Goal: Task Accomplishment & Management: Manage account settings

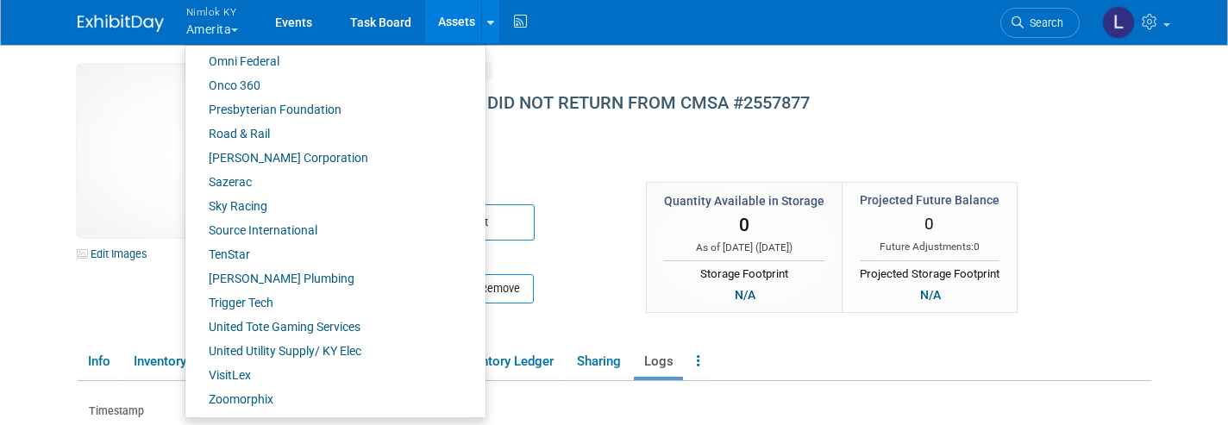
scroll to position [871, 0]
click at [260, 326] on link "United Tote Gaming Services" at bounding box center [328, 328] width 287 height 24
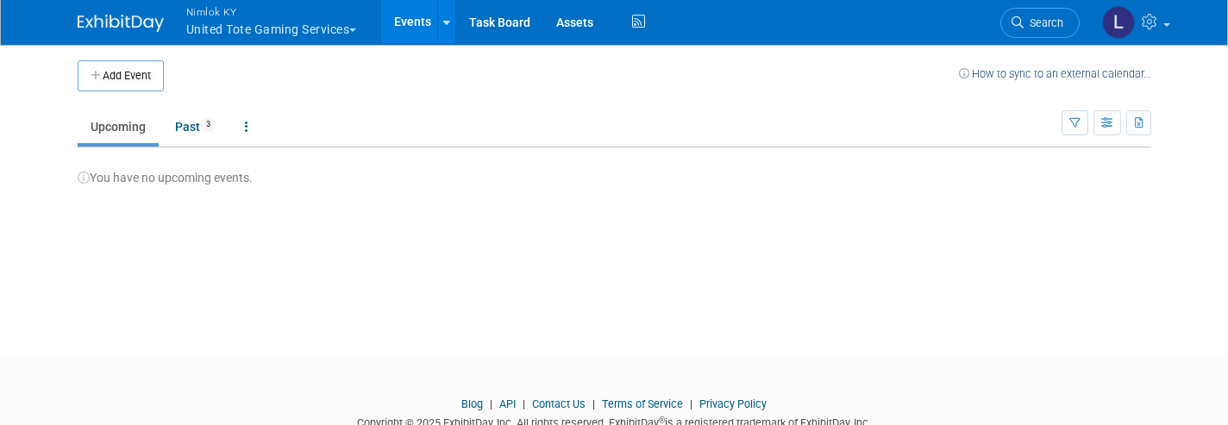
click at [579, 27] on link "Assets" at bounding box center [574, 21] width 63 height 43
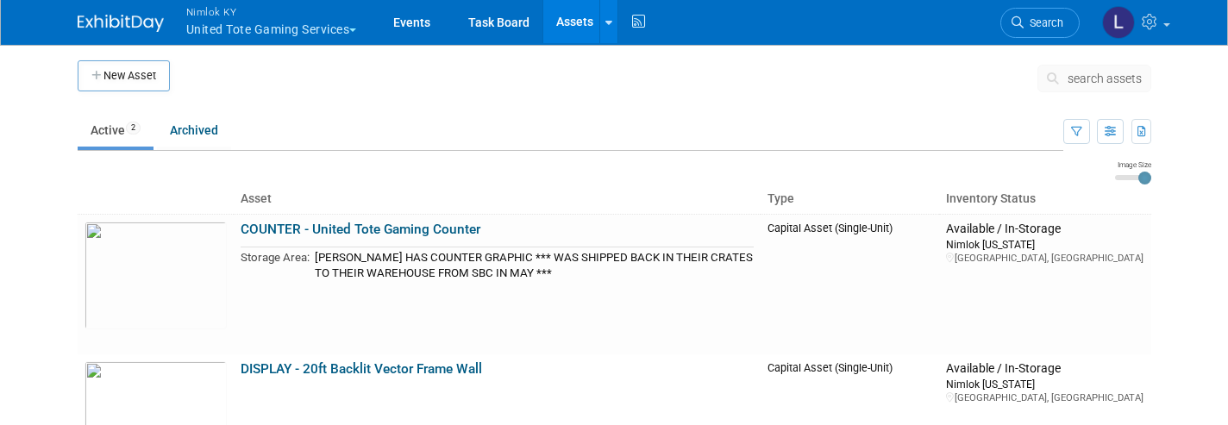
click at [612, 28] on div at bounding box center [608, 21] width 7 height 17
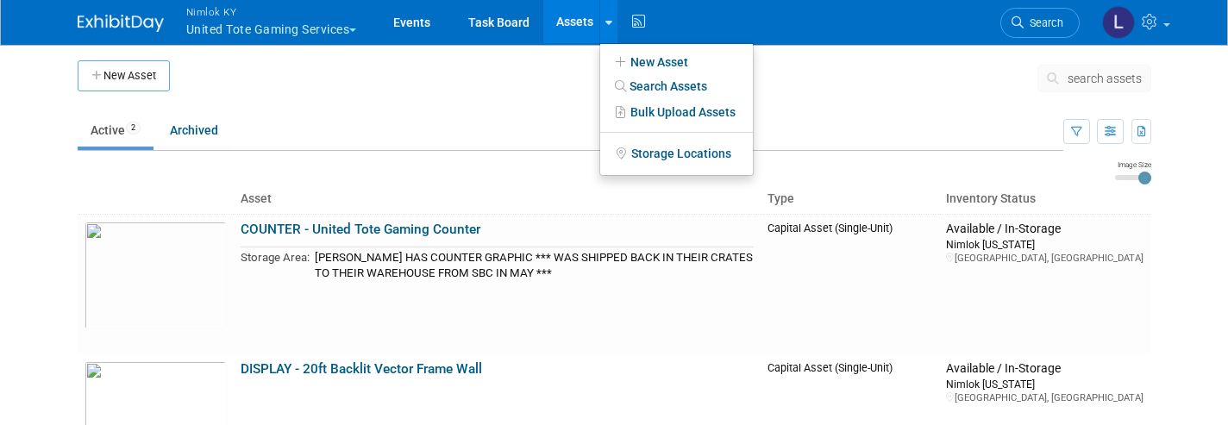
click at [656, 66] on link "New Asset" at bounding box center [676, 62] width 153 height 24
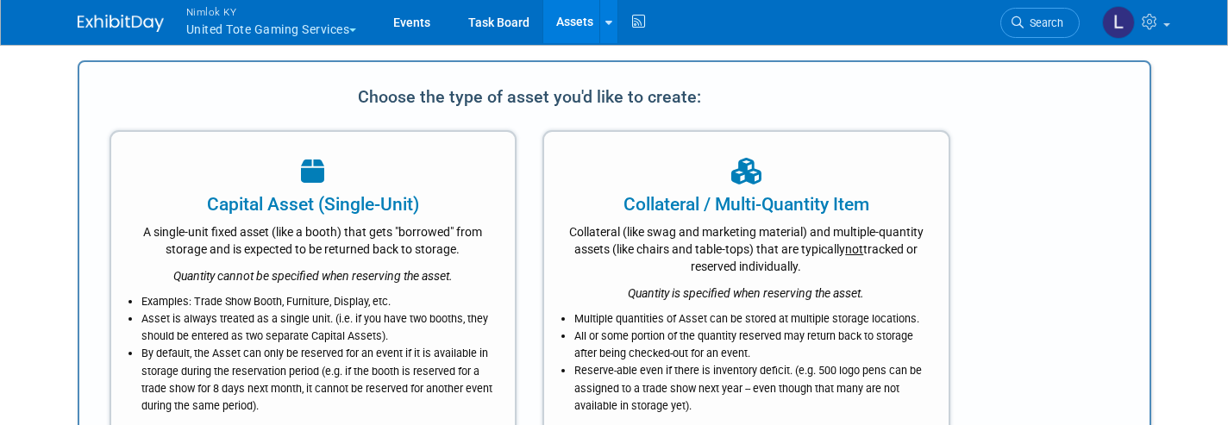
click at [685, 228] on div "Collateral (like swag and marketing material) and multiple-quantity assets (lik…" at bounding box center [746, 246] width 361 height 58
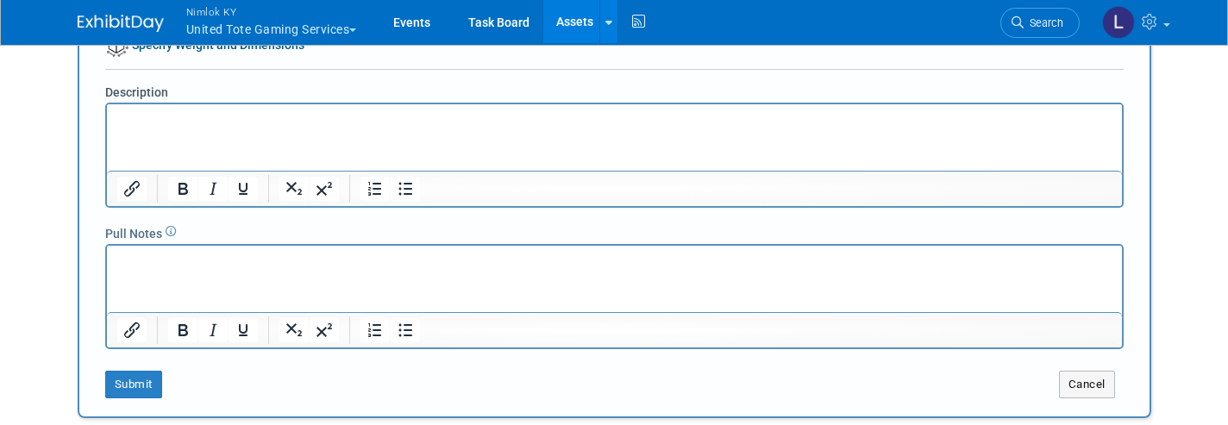
scroll to position [297, 0]
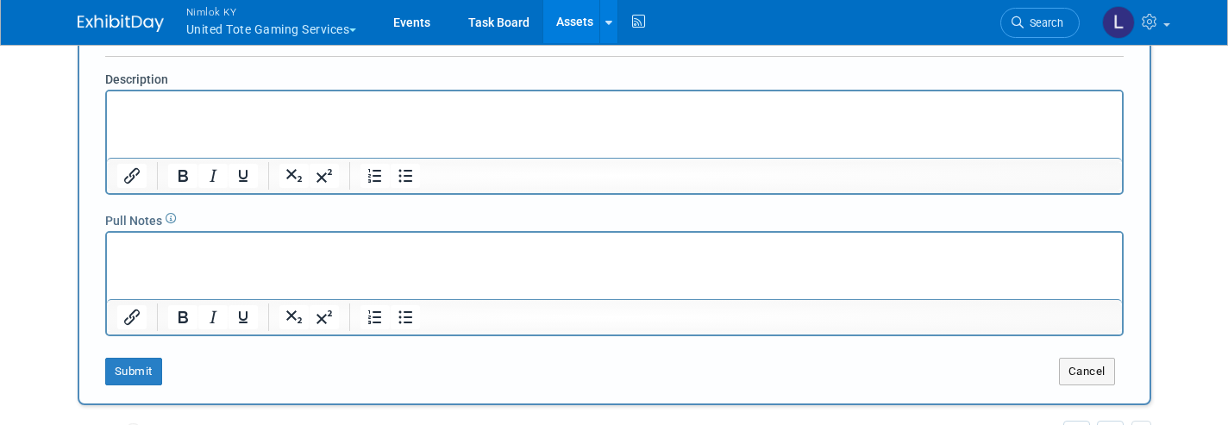
type input "20' Vector Frame"
click at [136, 366] on button "Submit" at bounding box center [133, 372] width 57 height 28
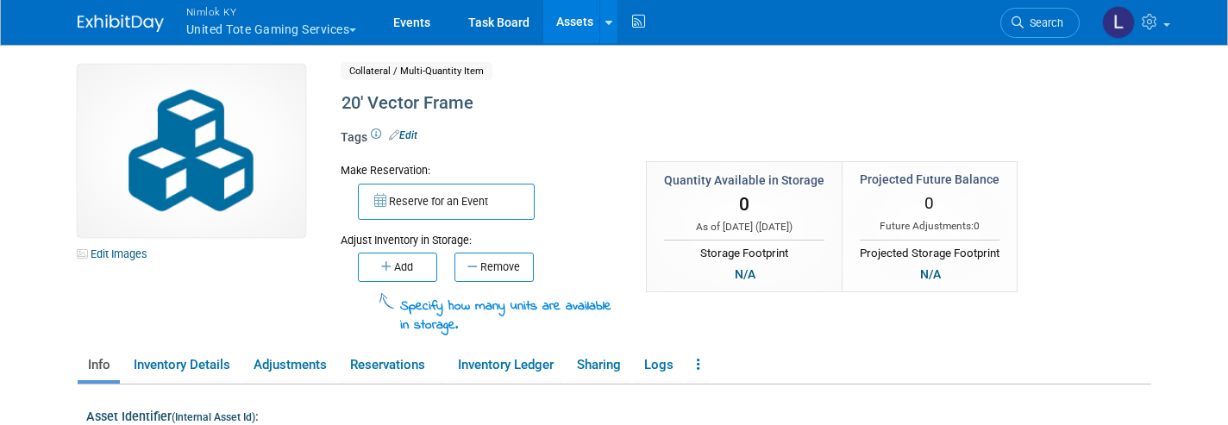
click at [131, 259] on link "Edit Images" at bounding box center [116, 254] width 77 height 22
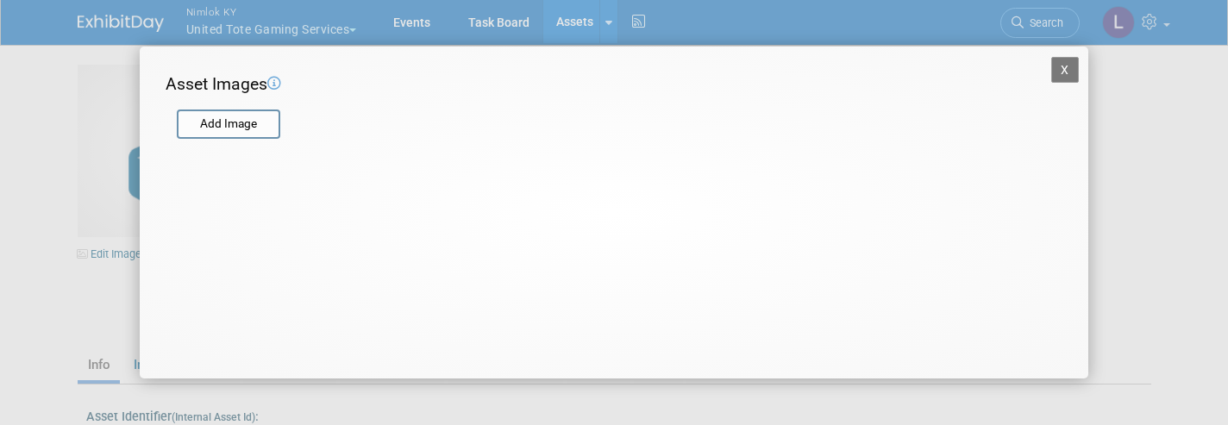
click at [231, 124] on input "file" at bounding box center [175, 124] width 205 height 26
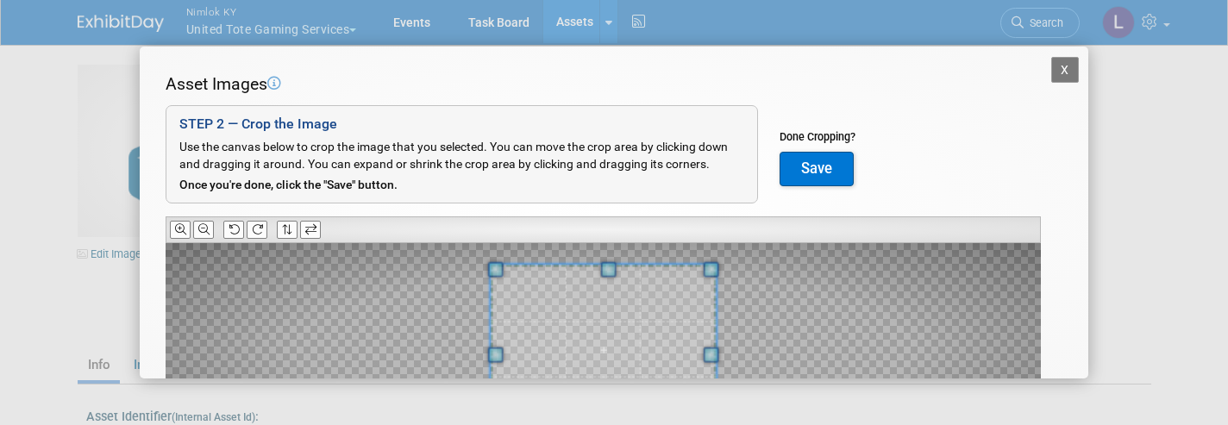
click at [263, 225] on icon at bounding box center [257, 229] width 11 height 11
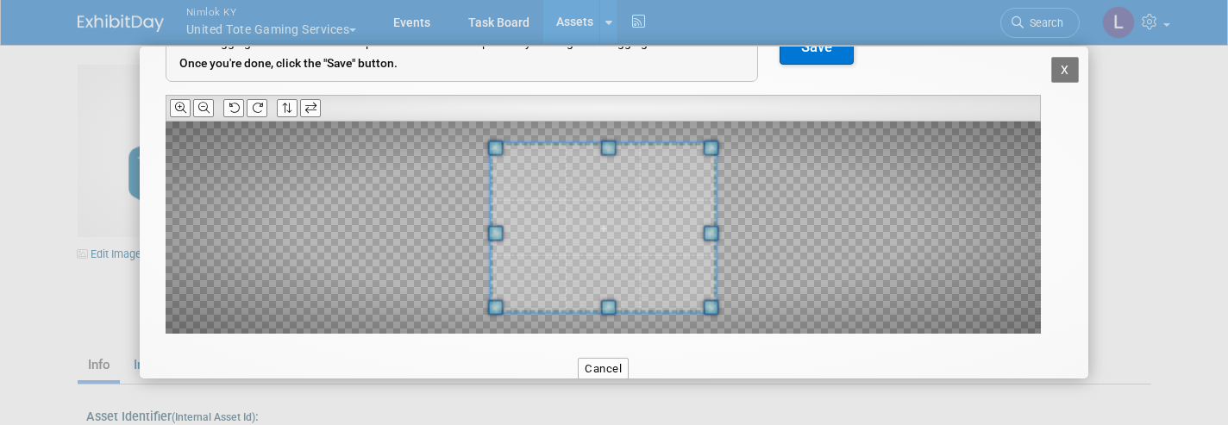
scroll to position [126, 0]
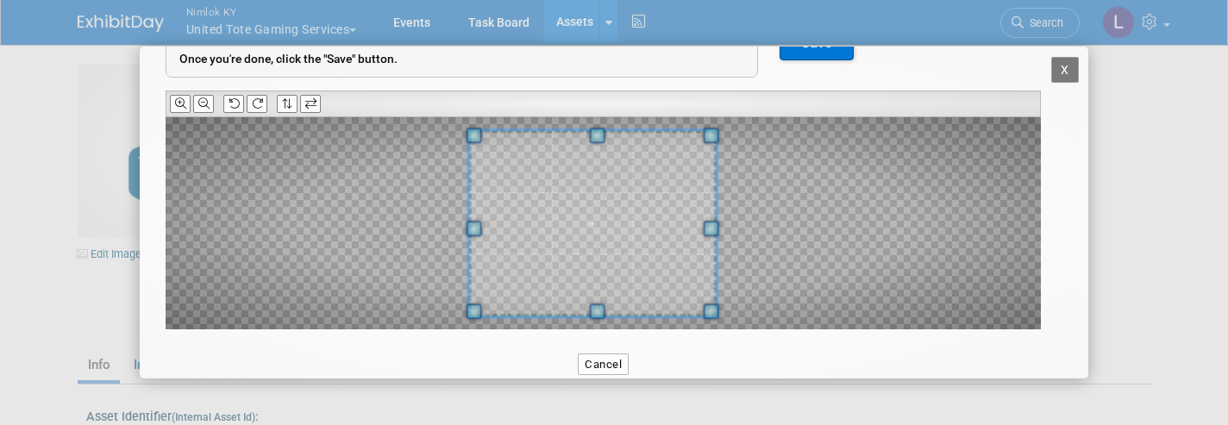
click at [474, 227] on span at bounding box center [474, 229] width 16 height 16
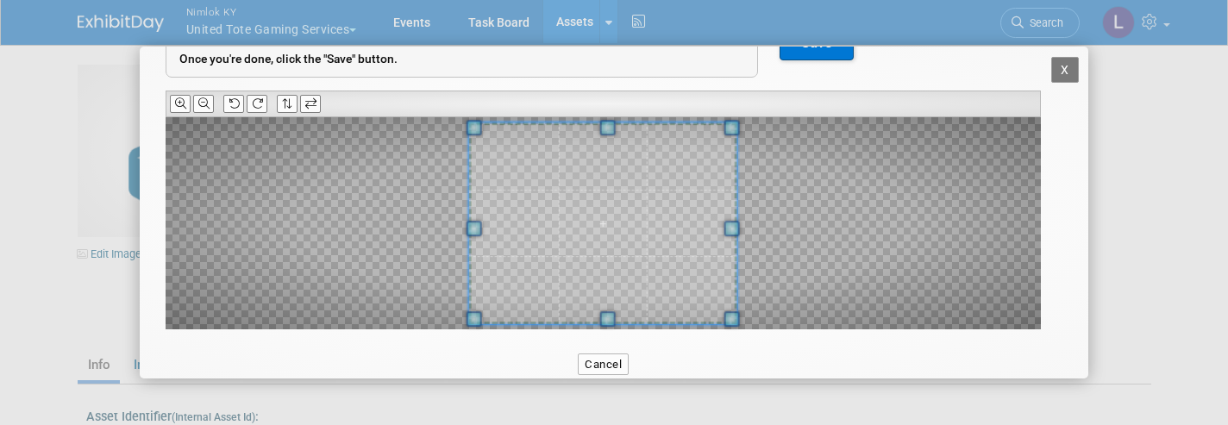
click at [735, 228] on span at bounding box center [731, 229] width 16 height 16
click at [820, 52] on button "Save" at bounding box center [816, 43] width 74 height 34
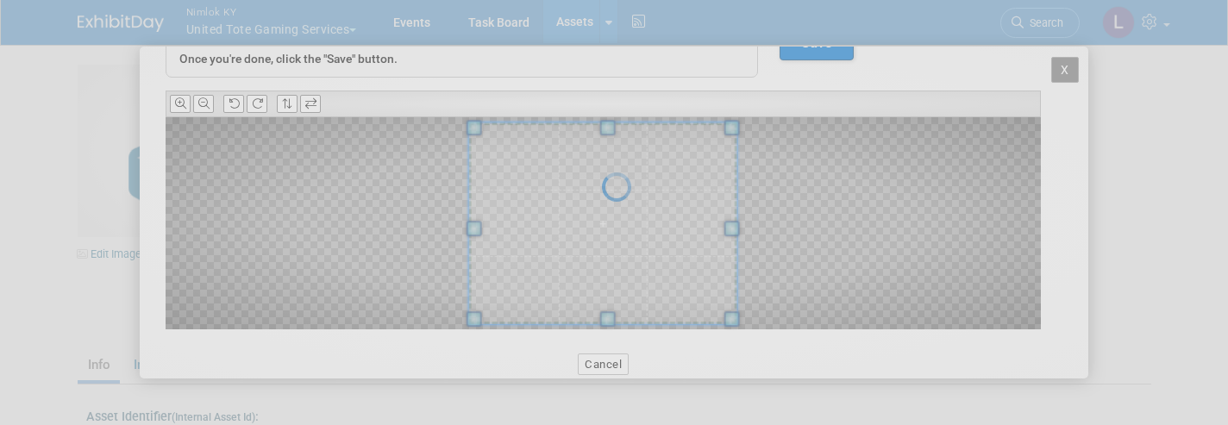
scroll to position [0, 0]
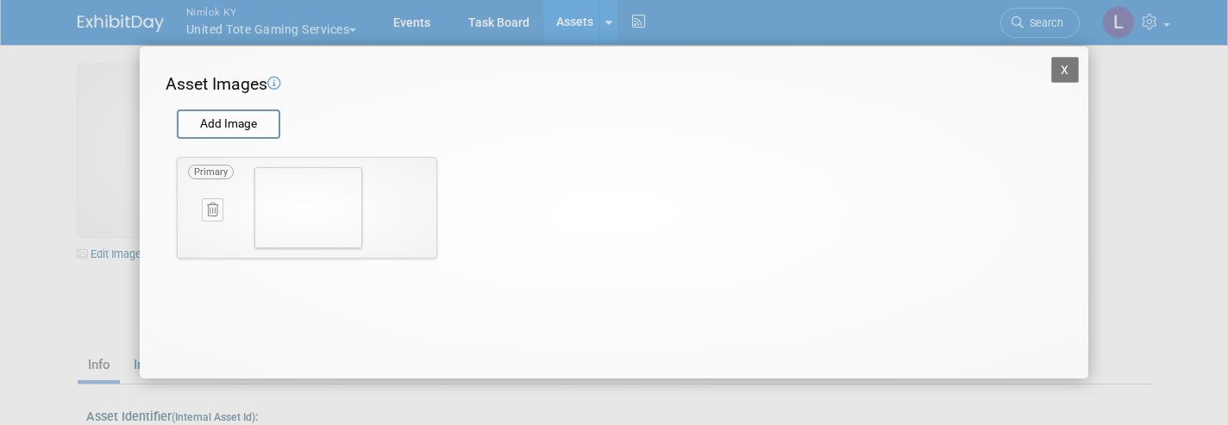
click at [1070, 62] on button "X" at bounding box center [1065, 70] width 28 height 26
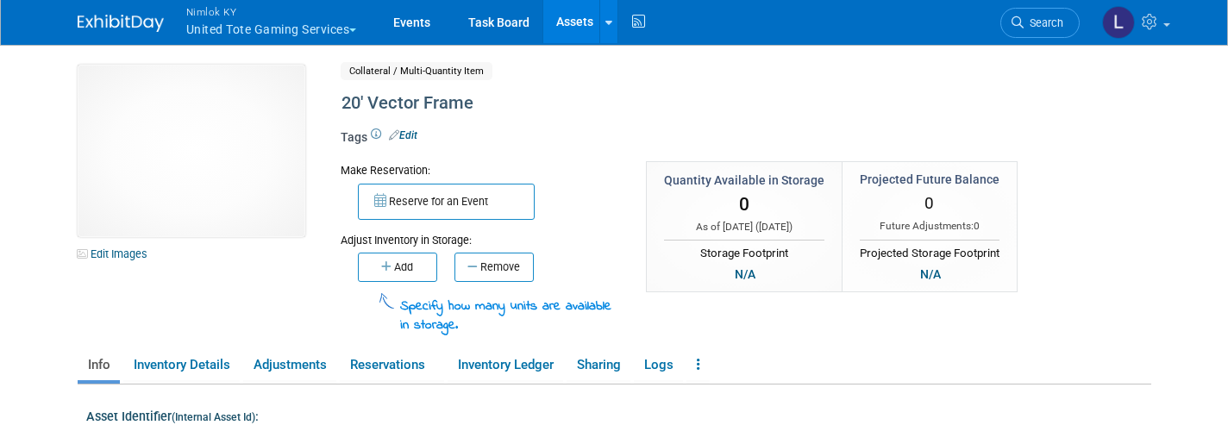
click at [399, 265] on button "Add" at bounding box center [397, 267] width 79 height 29
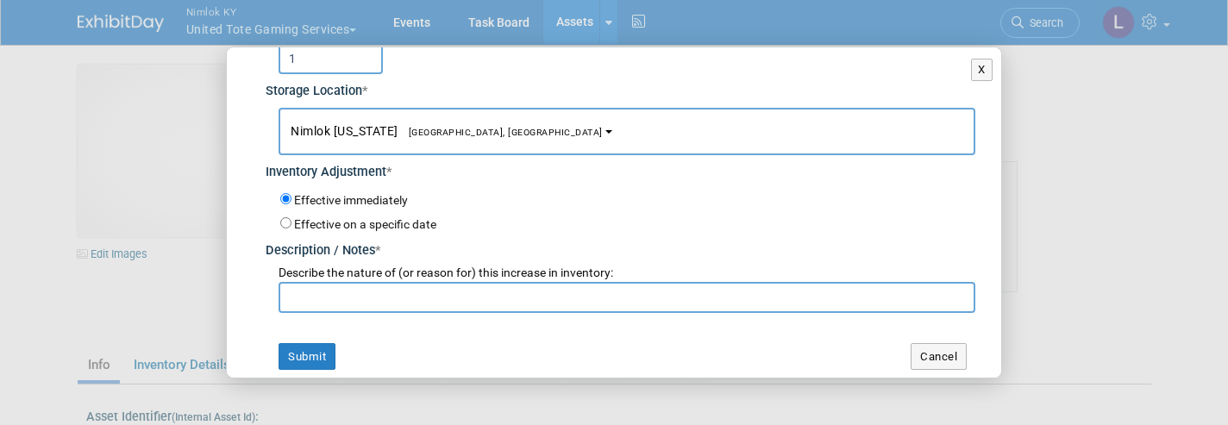
scroll to position [80, 0]
type input "1"
click at [308, 349] on button "Submit" at bounding box center [306, 358] width 57 height 28
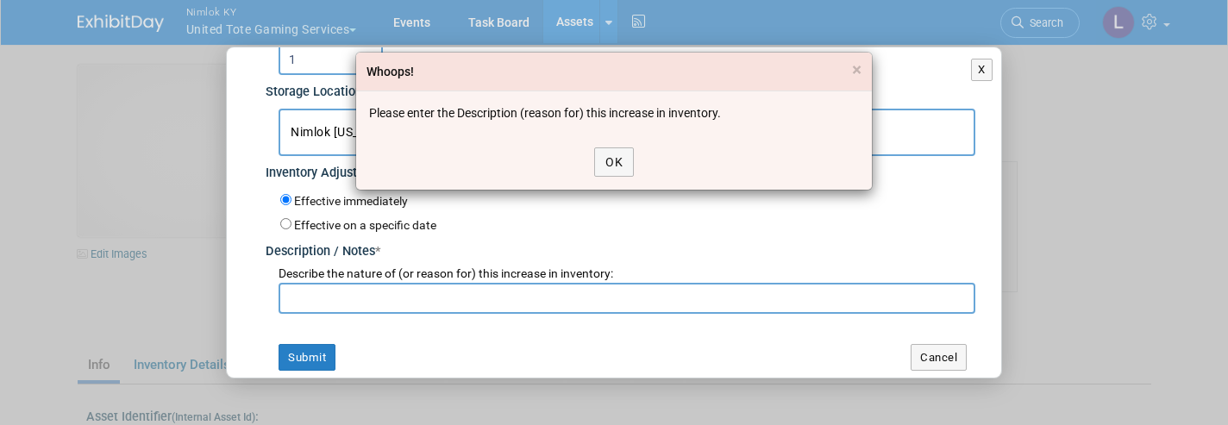
click at [612, 162] on button "OK" at bounding box center [614, 161] width 40 height 29
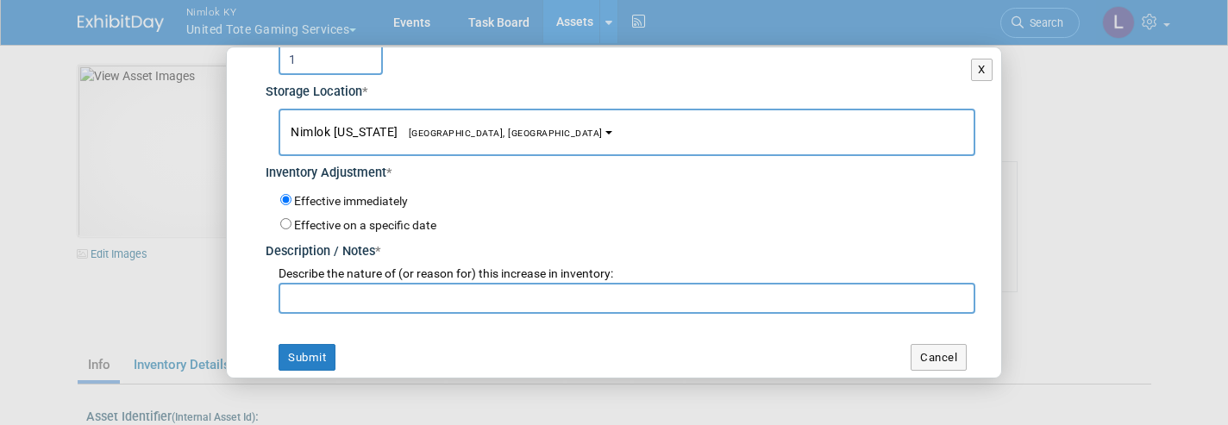
click at [310, 292] on input "text" at bounding box center [626, 298] width 697 height 31
type input "Putting into inventory"
click at [305, 344] on button "Submit" at bounding box center [306, 358] width 57 height 28
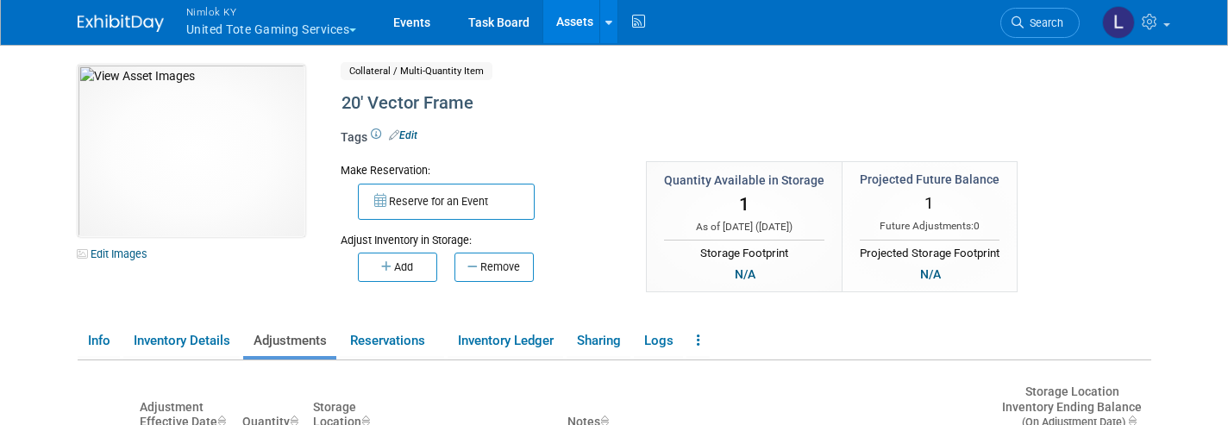
click at [612, 24] on icon at bounding box center [608, 22] width 7 height 11
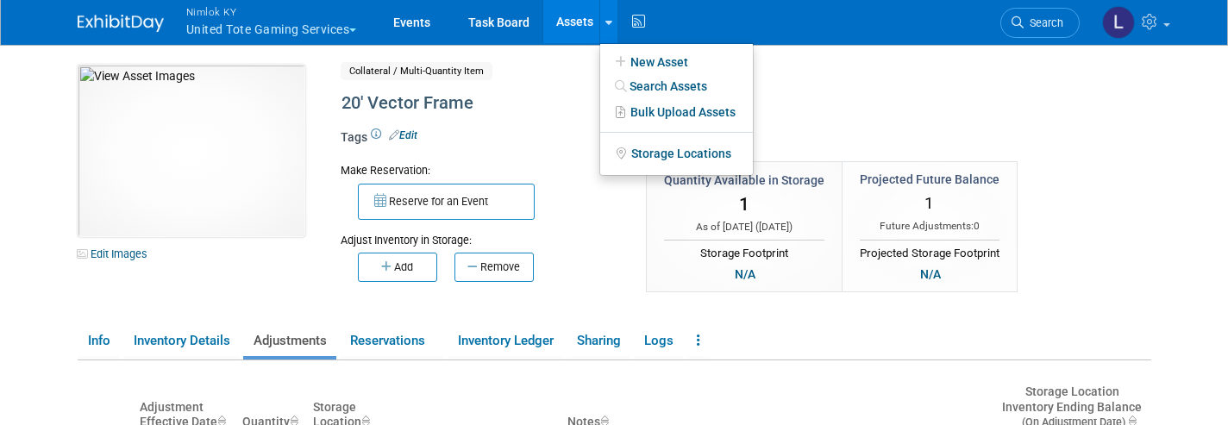
click at [666, 61] on link "New Asset" at bounding box center [676, 62] width 153 height 24
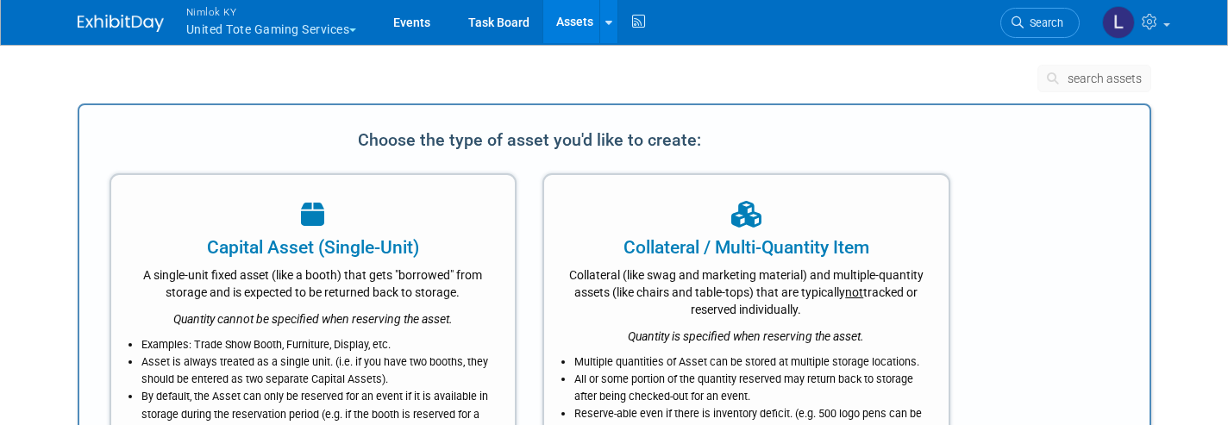
click at [691, 229] on div at bounding box center [746, 216] width 361 height 38
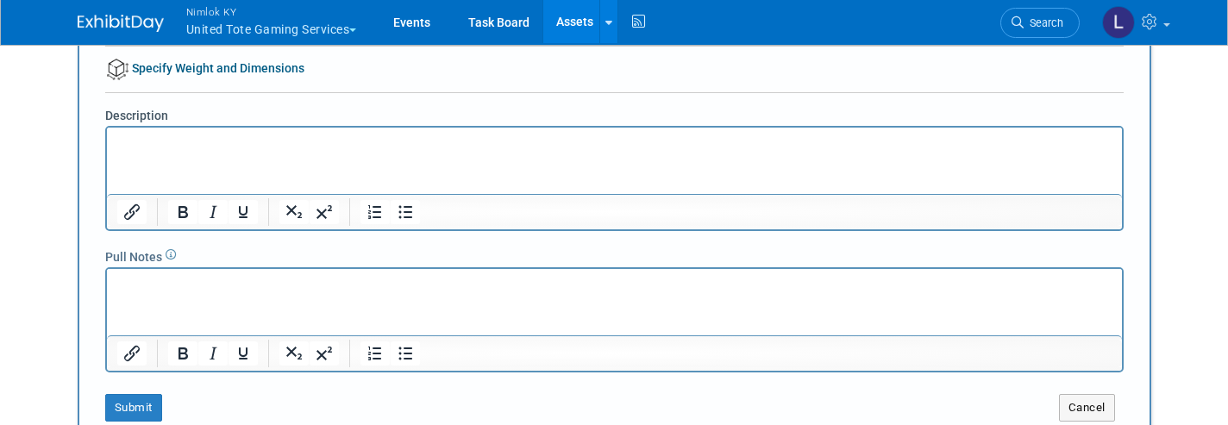
scroll to position [297, 0]
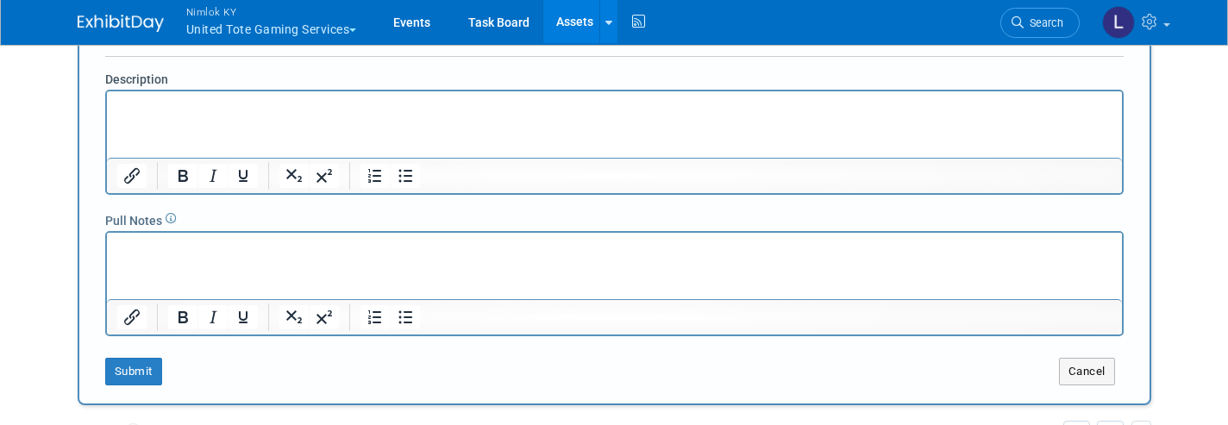
type input "Counter"
click at [159, 365] on button "Submit" at bounding box center [133, 372] width 57 height 28
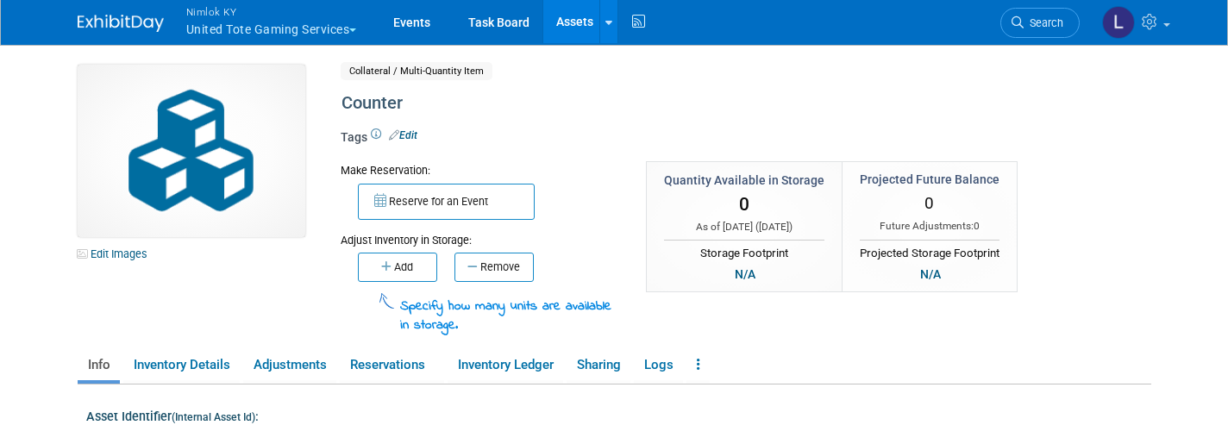
click at [125, 255] on link "Edit Images" at bounding box center [116, 254] width 77 height 22
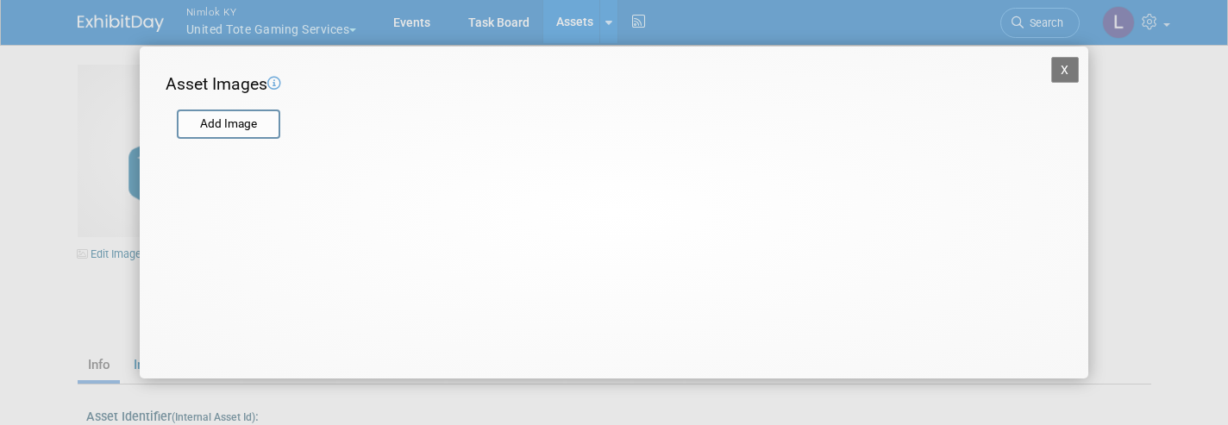
click at [216, 128] on input "file" at bounding box center [175, 124] width 205 height 26
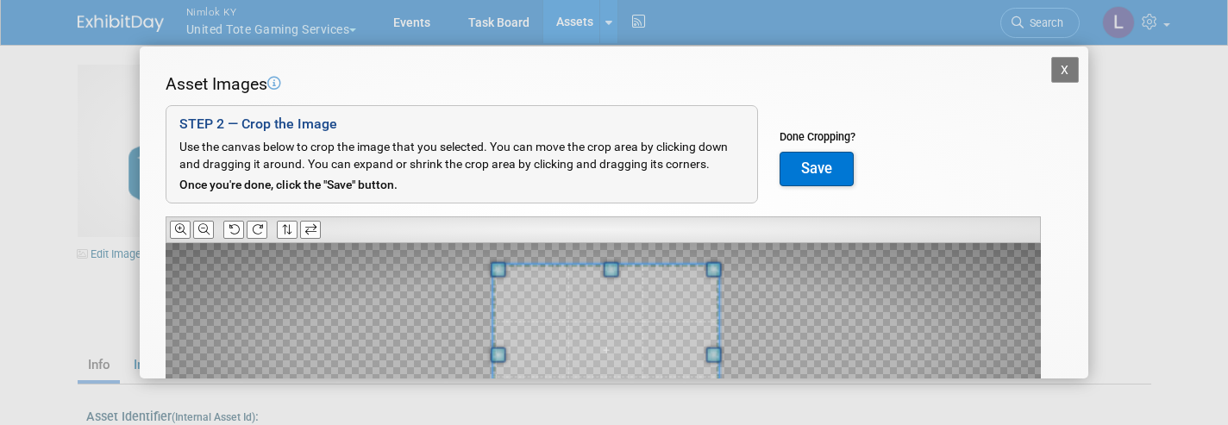
click at [607, 334] on span at bounding box center [606, 350] width 226 height 170
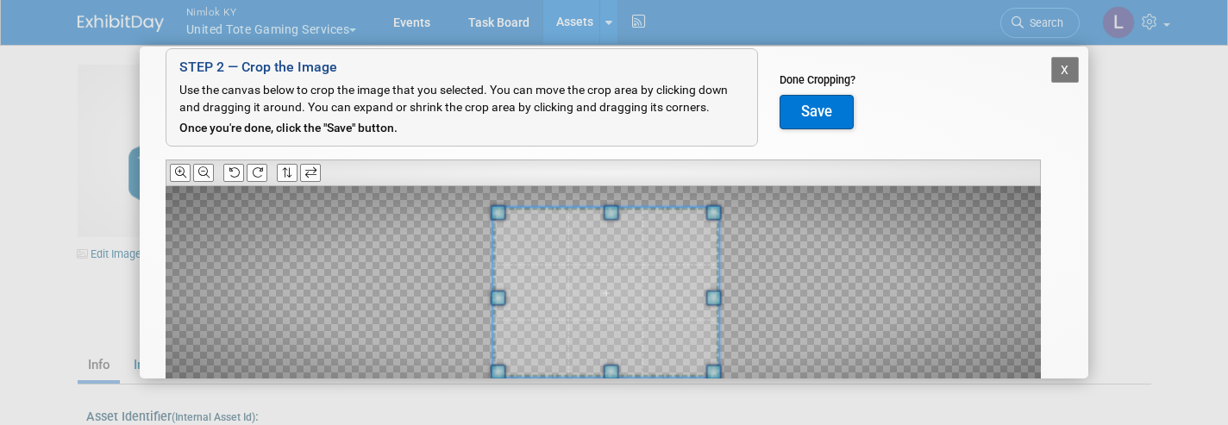
scroll to position [65, 0]
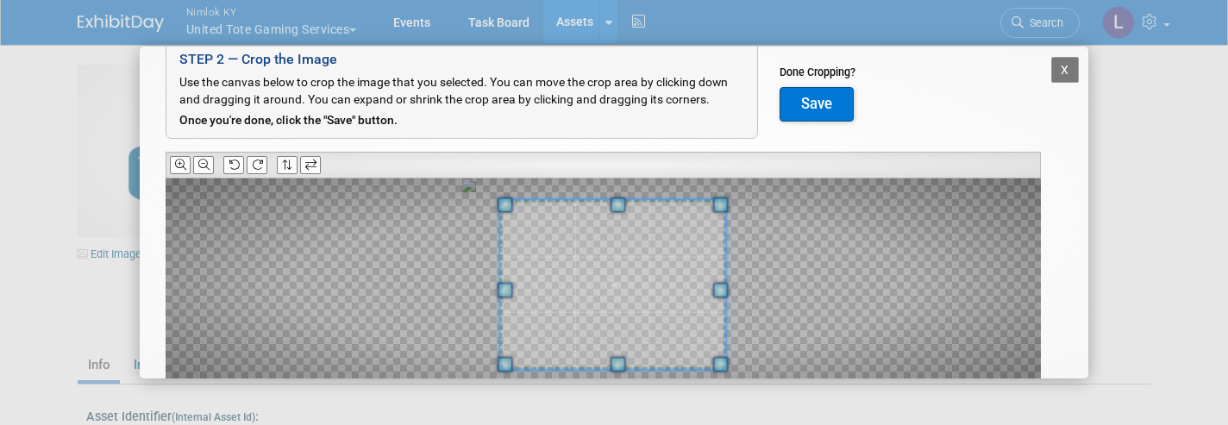
click at [610, 278] on span at bounding box center [613, 285] width 226 height 170
click at [610, 279] on span at bounding box center [609, 285] width 226 height 170
click at [811, 107] on button "Save" at bounding box center [816, 104] width 74 height 34
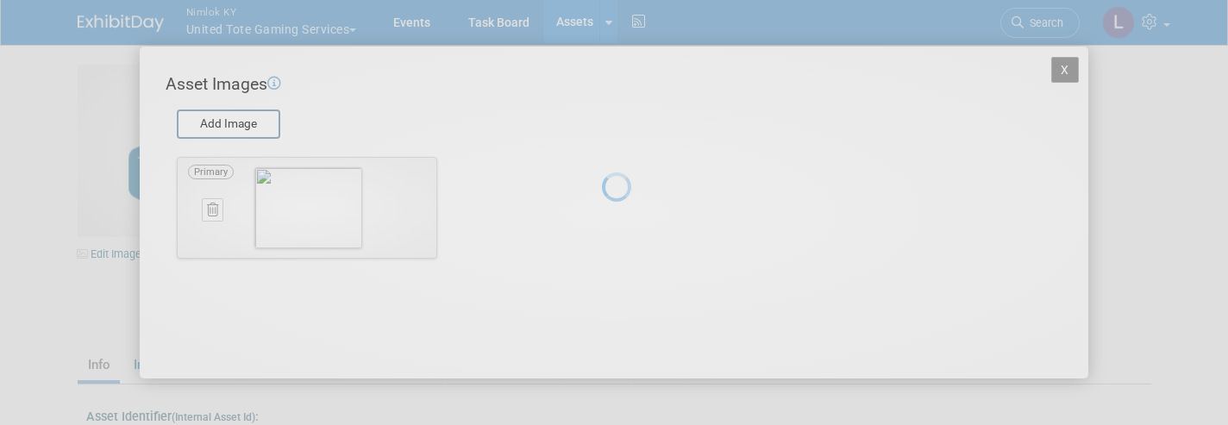
scroll to position [0, 0]
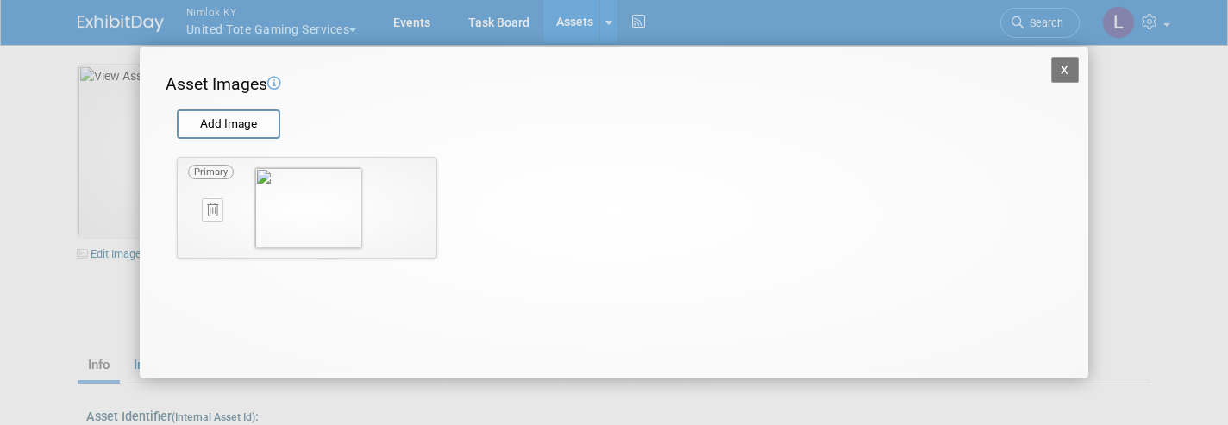
click at [1068, 71] on button "X" at bounding box center [1065, 70] width 28 height 26
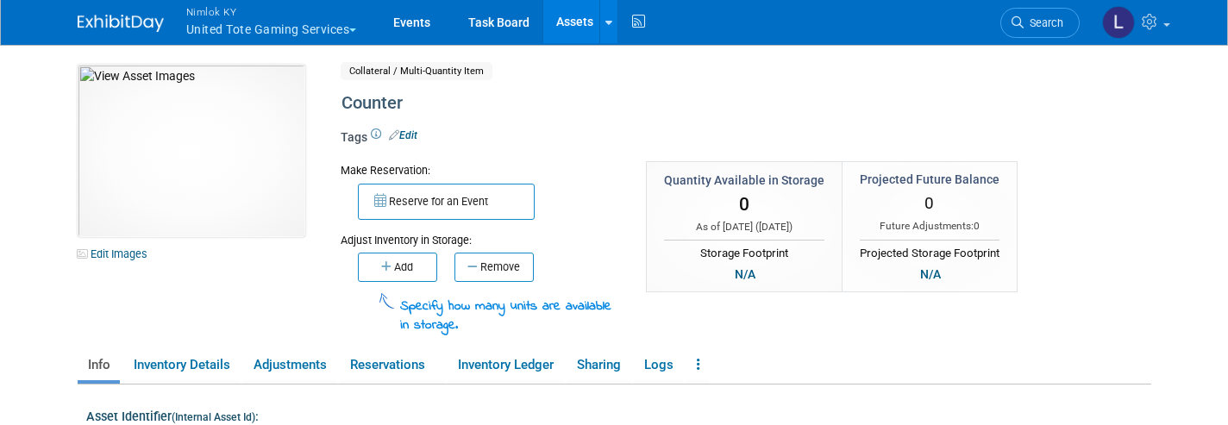
click at [401, 266] on button "Add" at bounding box center [397, 267] width 79 height 29
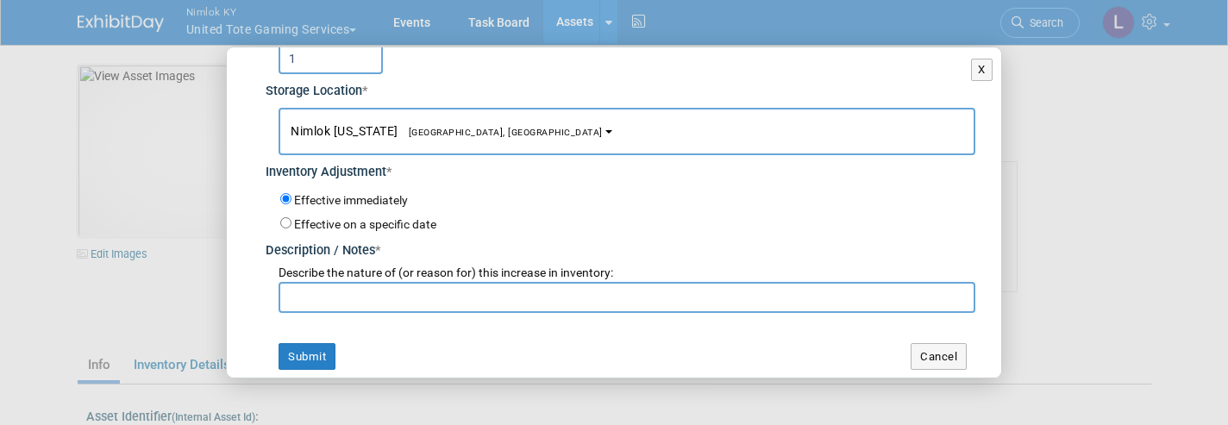
scroll to position [80, 0]
type input "1"
click at [321, 301] on input "text" at bounding box center [626, 298] width 697 height 31
type input "Putting into inventory"
click at [315, 344] on button "Submit" at bounding box center [306, 358] width 57 height 28
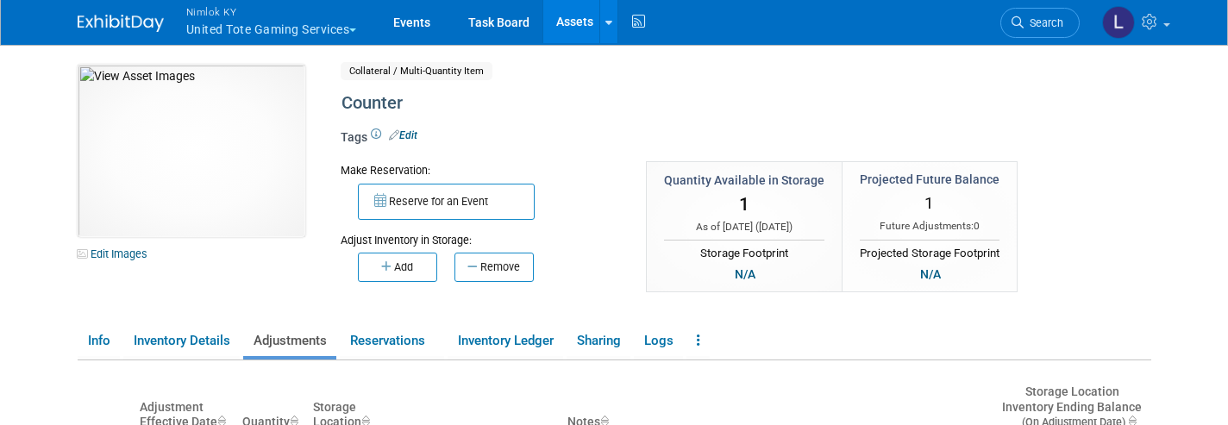
click at [574, 21] on link "Assets" at bounding box center [574, 21] width 63 height 43
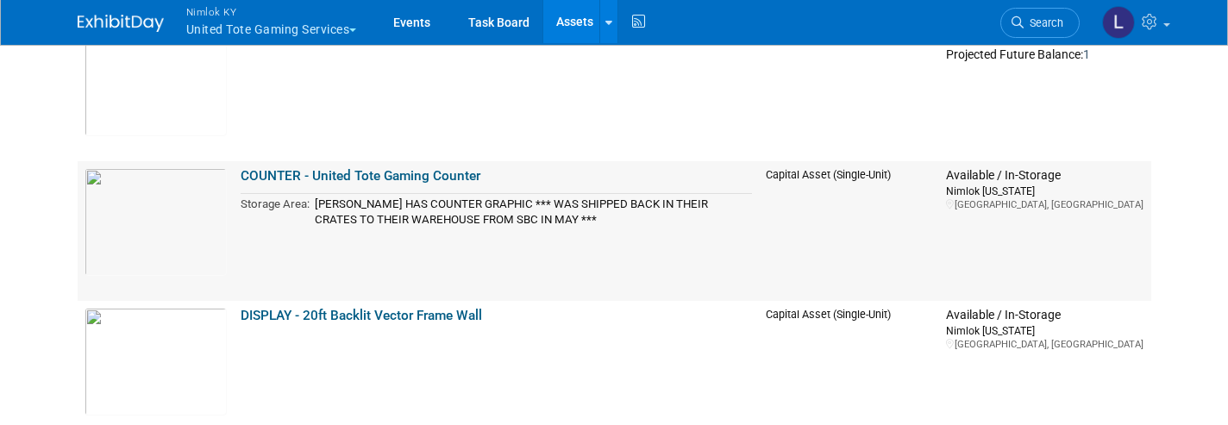
scroll to position [328, 0]
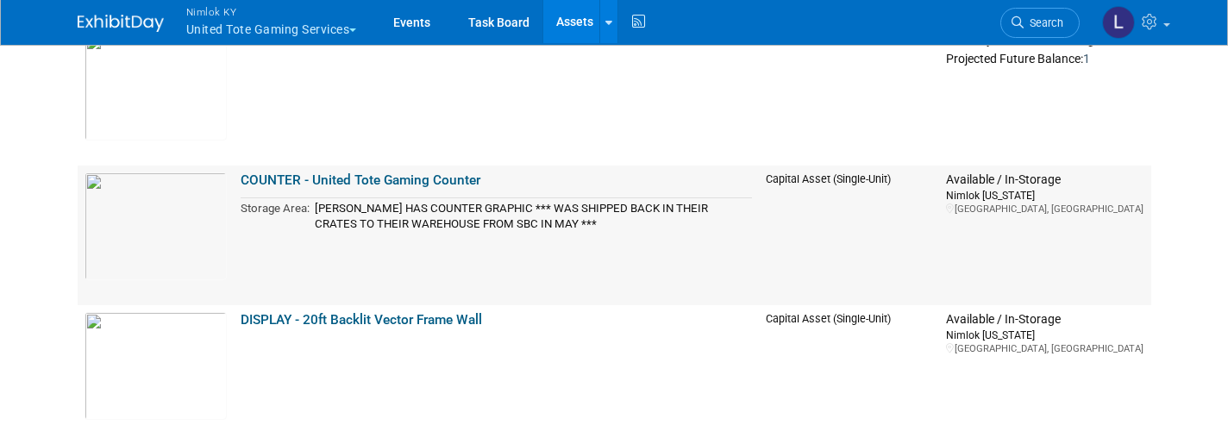
click at [340, 176] on link "COUNTER - United Tote Gaming Counter" at bounding box center [361, 180] width 240 height 16
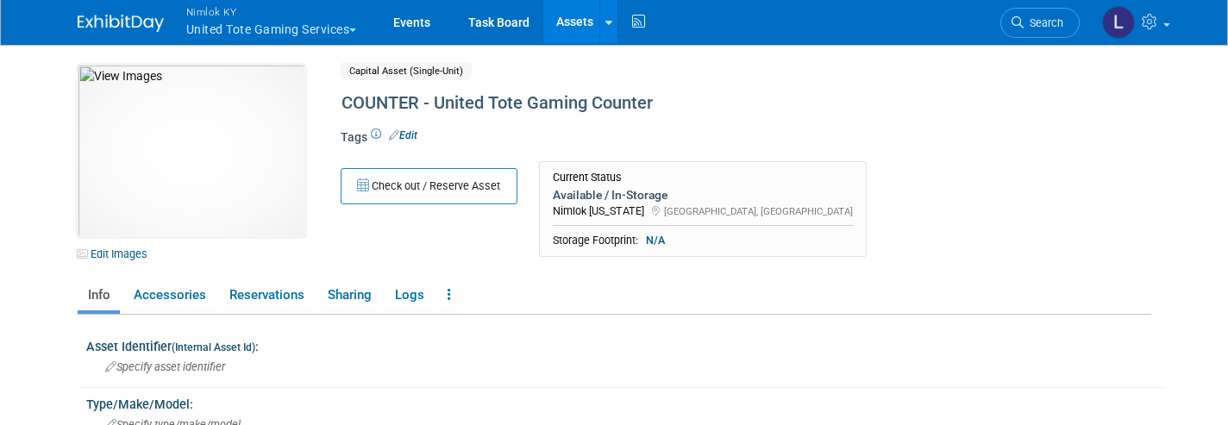
click at [452, 292] on link at bounding box center [448, 295] width 23 height 30
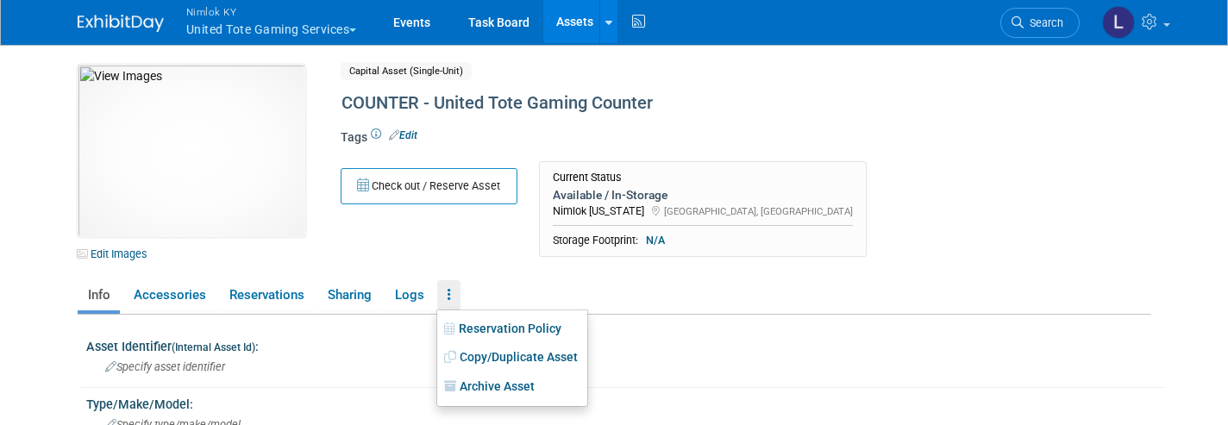
click at [492, 387] on link "Archive Asset" at bounding box center [512, 386] width 150 height 29
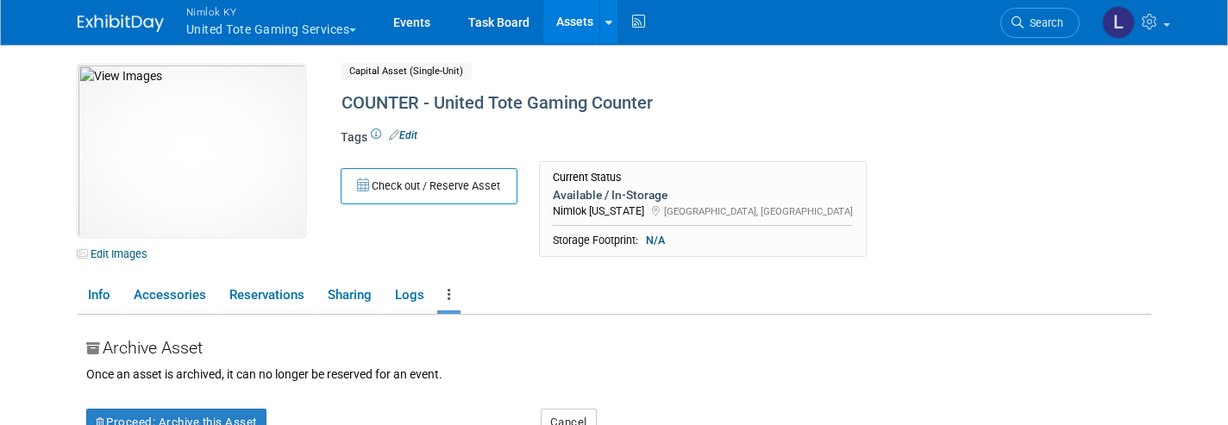
click at [219, 416] on button "Proceed: Archive this Asset" at bounding box center [176, 423] width 180 height 28
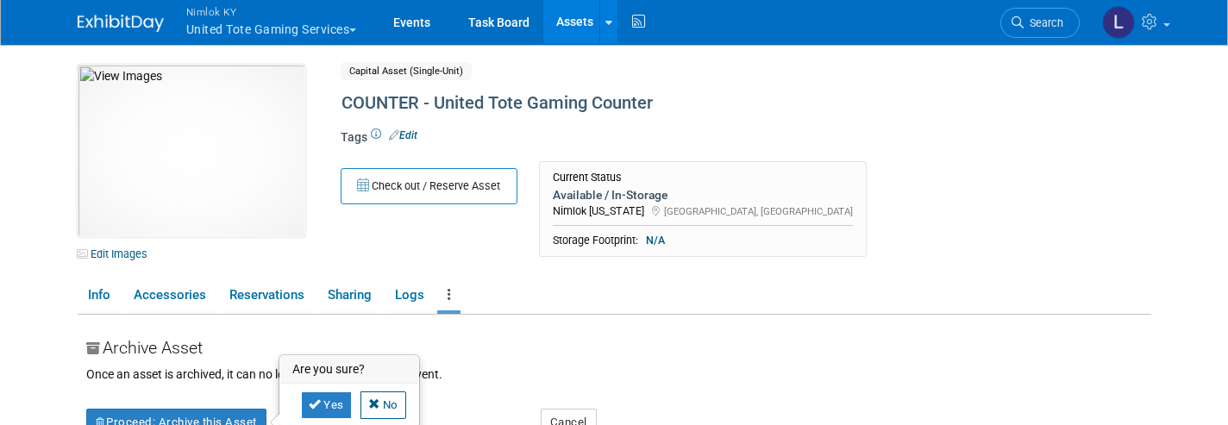
click at [325, 400] on link "Yes" at bounding box center [326, 405] width 51 height 28
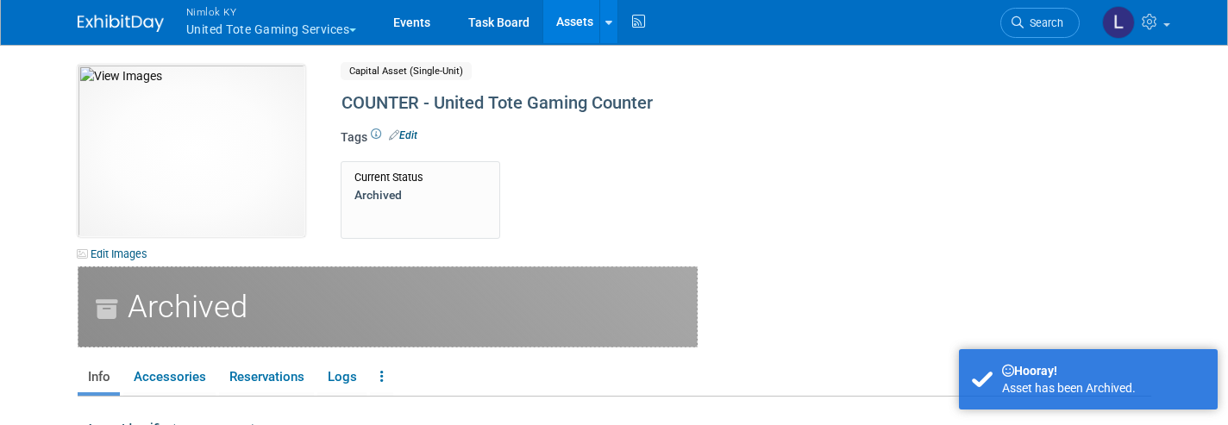
click at [580, 23] on link "Assets" at bounding box center [574, 21] width 63 height 43
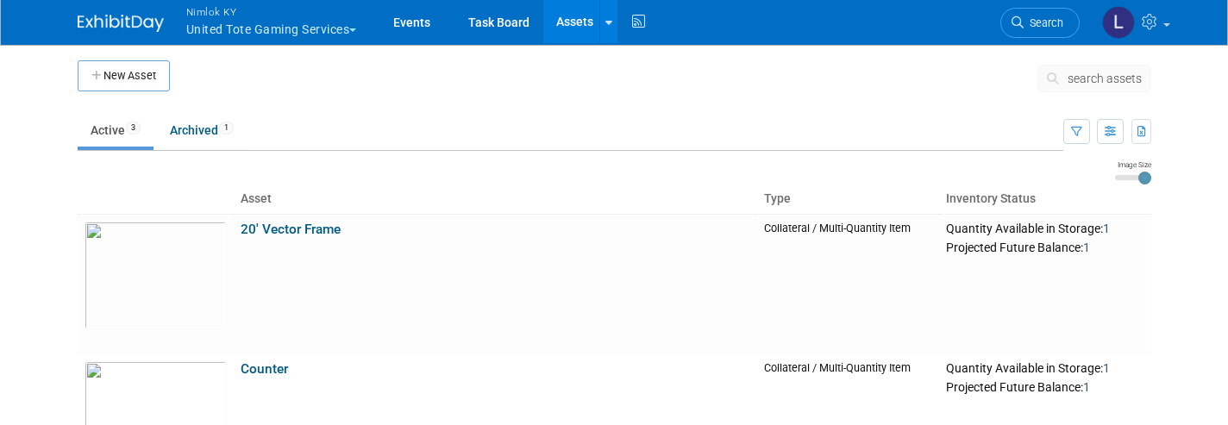
click at [612, 27] on icon at bounding box center [608, 22] width 7 height 11
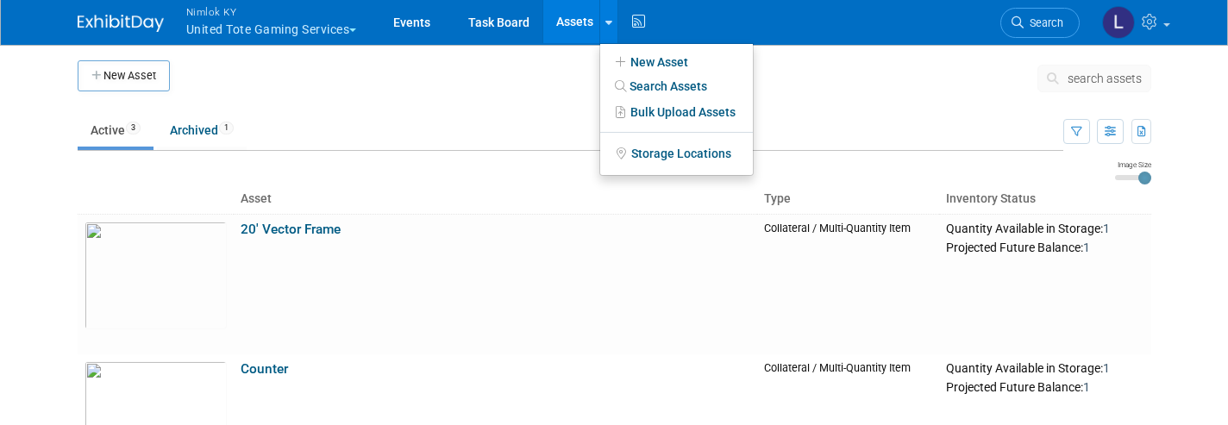
click at [648, 62] on link "New Asset" at bounding box center [676, 62] width 153 height 24
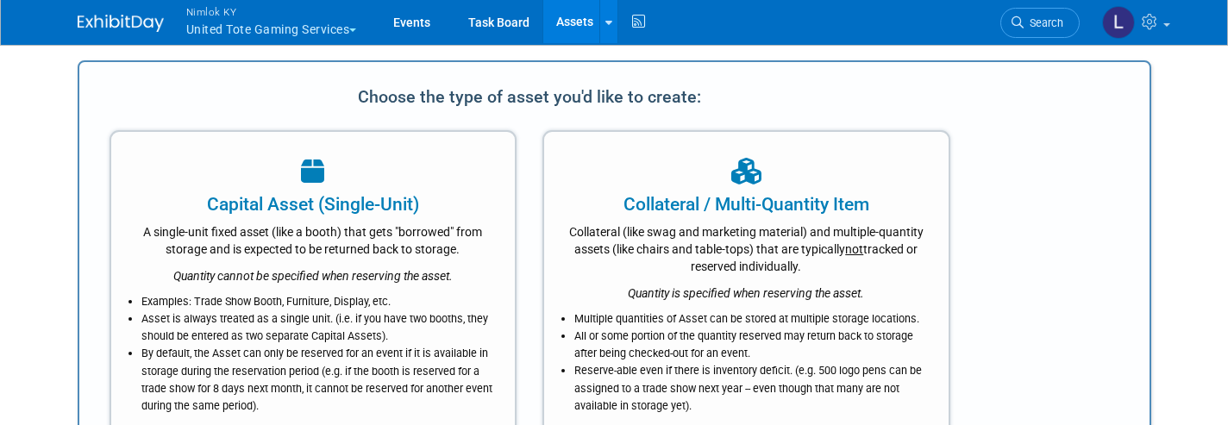
click at [680, 215] on div "Collateral / Multi-Quantity Item" at bounding box center [746, 204] width 361 height 26
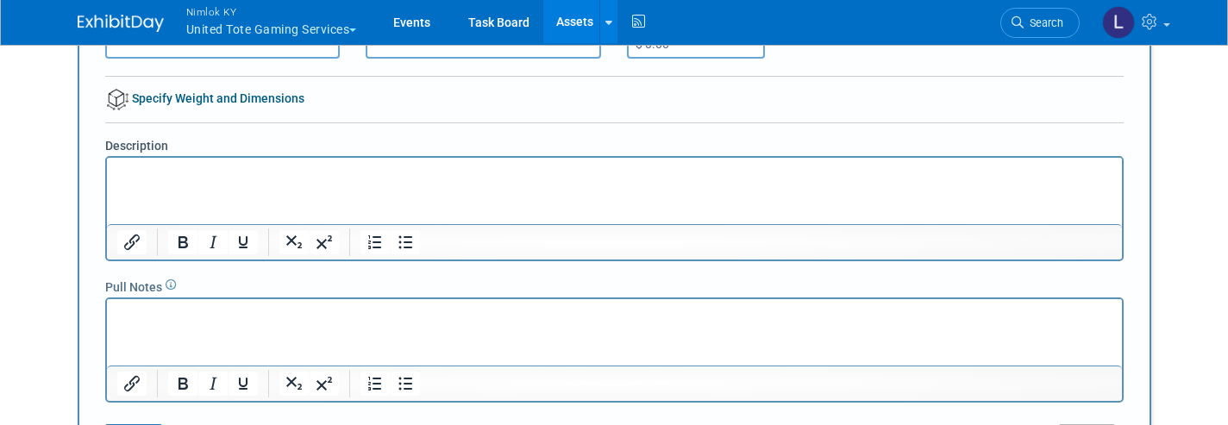
scroll to position [266, 0]
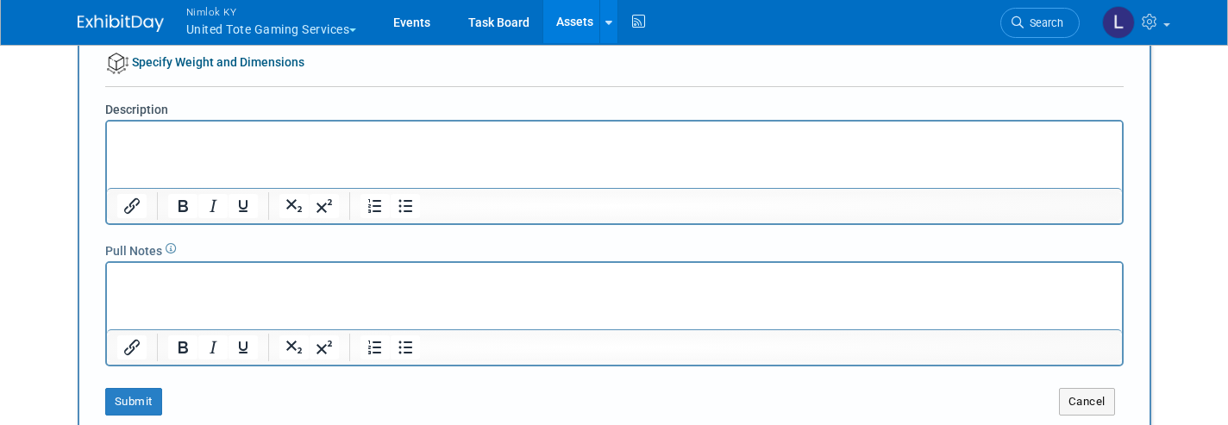
type input "Counter - Graphic only"
click at [135, 397] on button "Submit" at bounding box center [133, 402] width 57 height 28
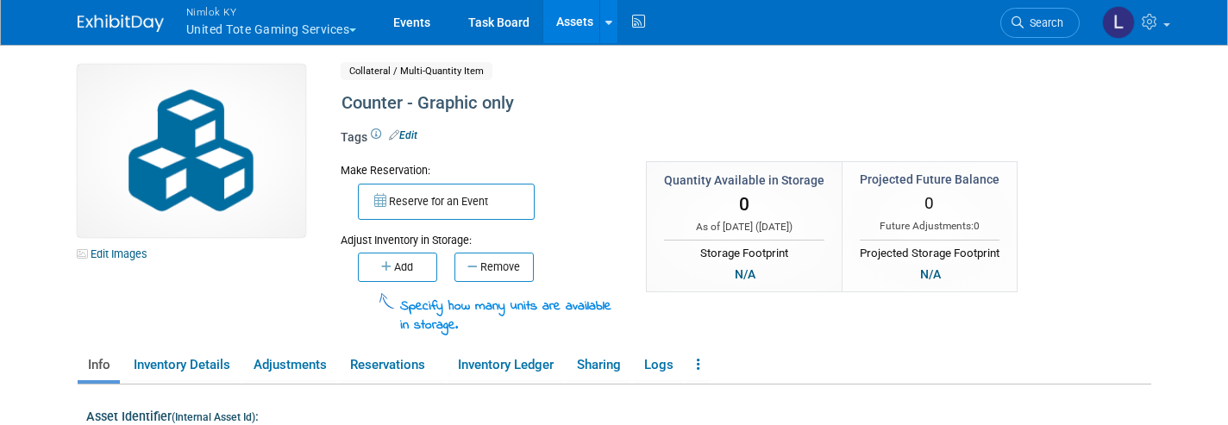
click at [397, 265] on button "Add" at bounding box center [397, 267] width 79 height 29
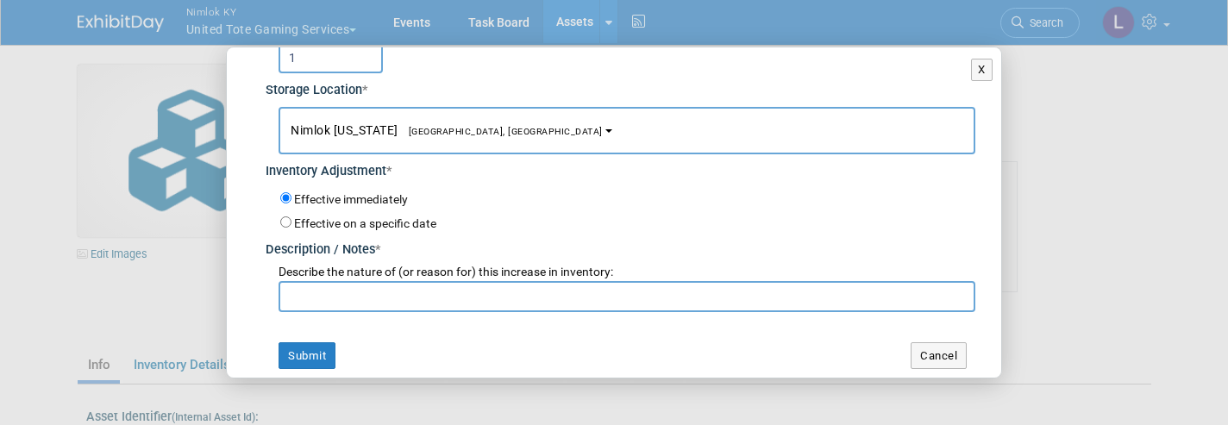
scroll to position [80, 0]
type input "1"
click at [322, 287] on input "text" at bounding box center [626, 298] width 697 height 31
type input "WO# 2557867"
click at [311, 346] on button "Submit" at bounding box center [306, 358] width 57 height 28
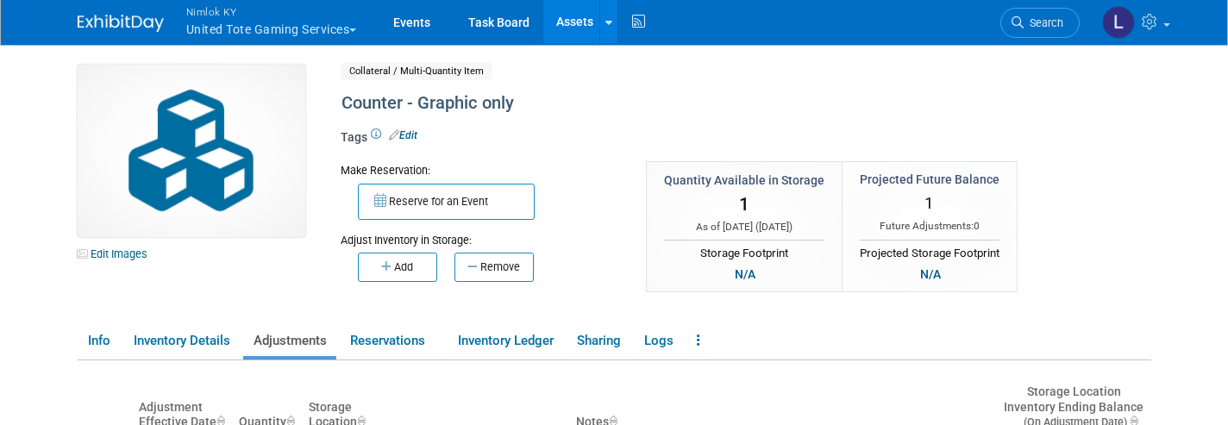
click at [116, 257] on link "Edit Images" at bounding box center [116, 254] width 77 height 22
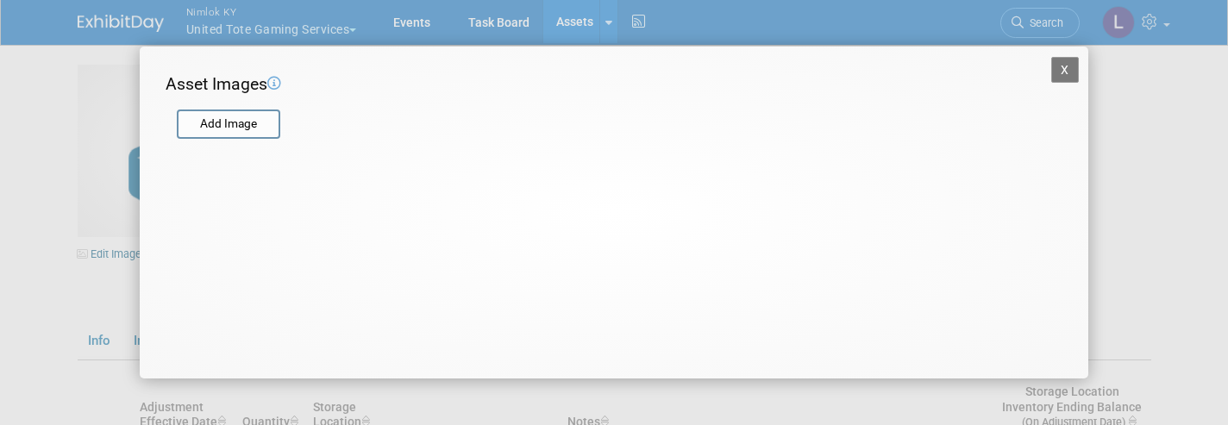
click at [231, 116] on input "file" at bounding box center [175, 124] width 205 height 26
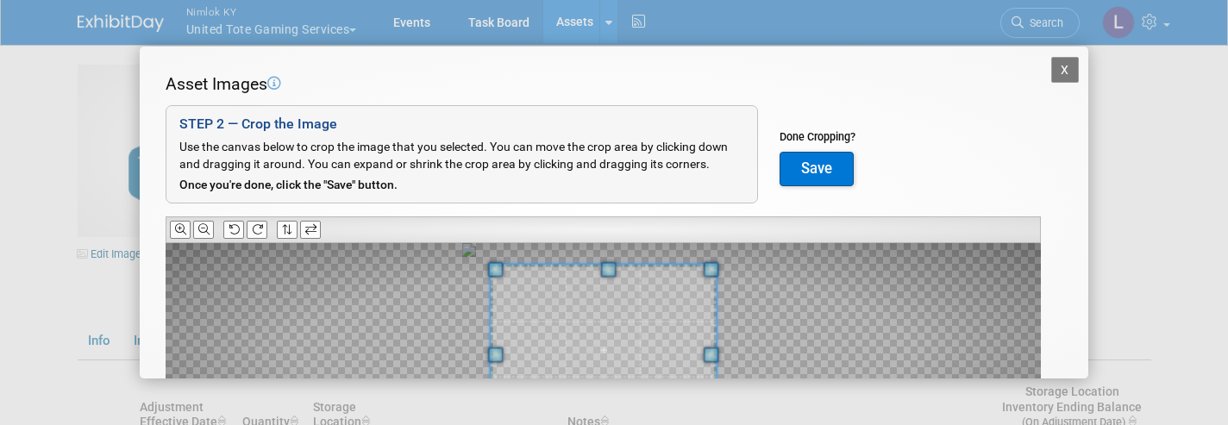
click at [262, 226] on icon at bounding box center [257, 229] width 11 height 11
click at [607, 334] on span at bounding box center [609, 347] width 226 height 170
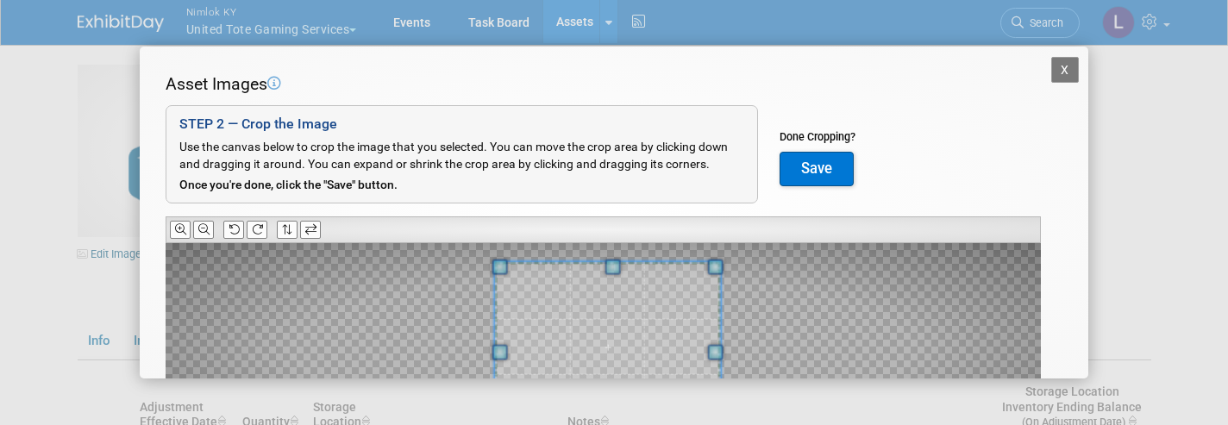
click at [822, 169] on button "Save" at bounding box center [816, 169] width 74 height 34
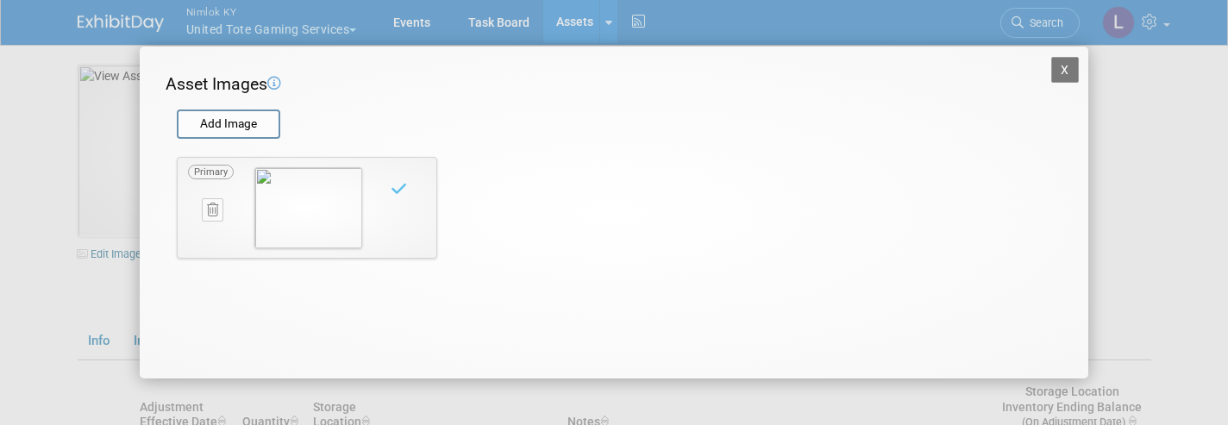
click at [1065, 75] on button "X" at bounding box center [1065, 70] width 28 height 26
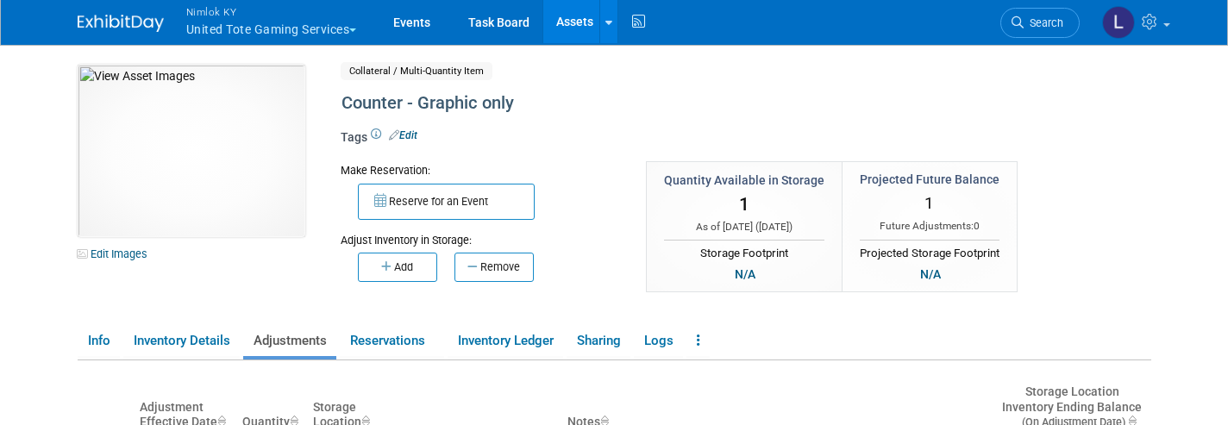
click at [581, 28] on link "Assets" at bounding box center [574, 21] width 63 height 43
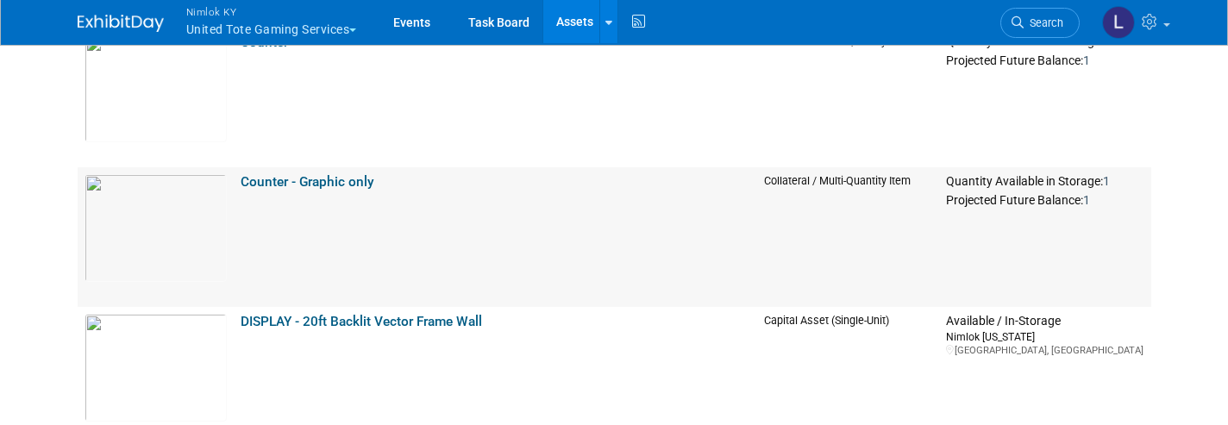
scroll to position [332, 0]
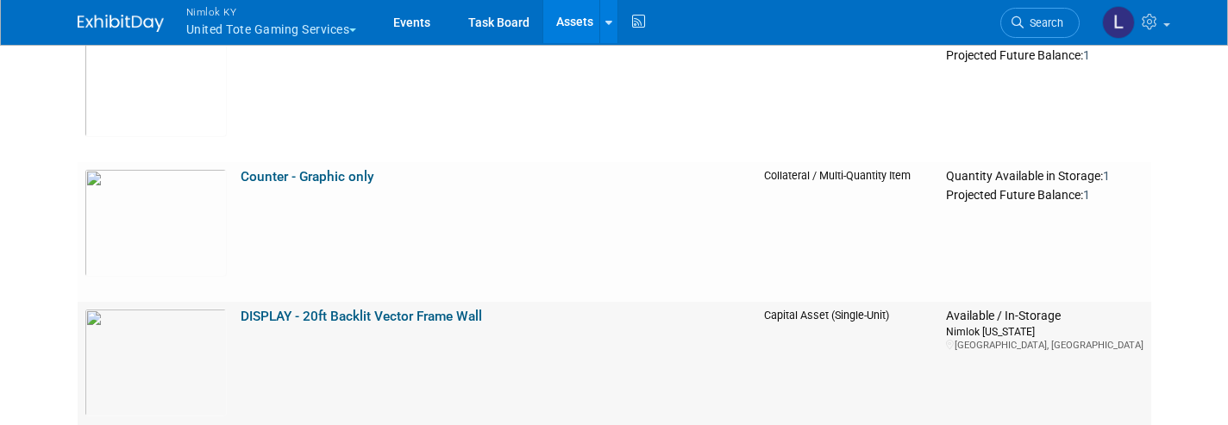
click at [382, 314] on link "DISPLAY - 20ft Backlit Vector Frame Wall" at bounding box center [361, 317] width 241 height 16
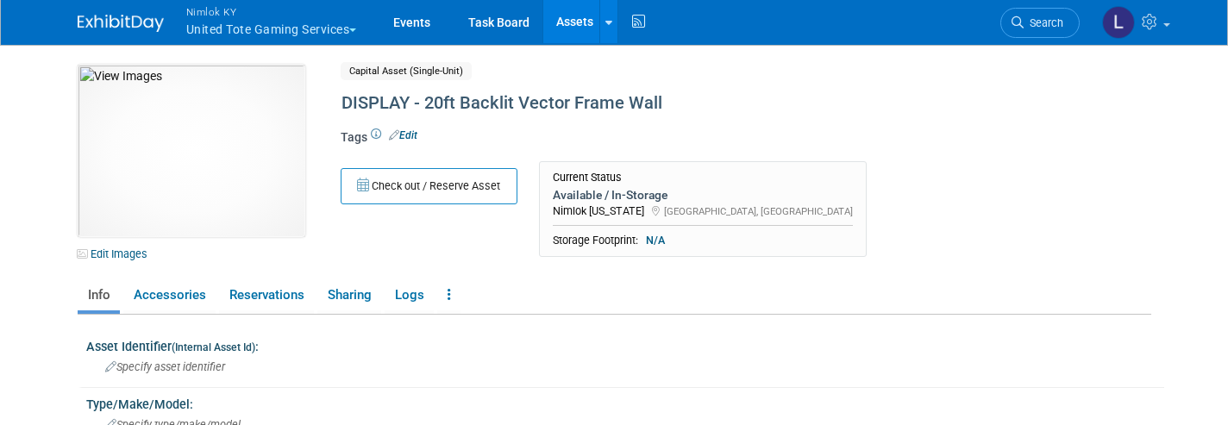
click at [653, 101] on div "DISPLAY - 20ft Backlit Vector Frame Wall" at bounding box center [691, 103] width 712 height 31
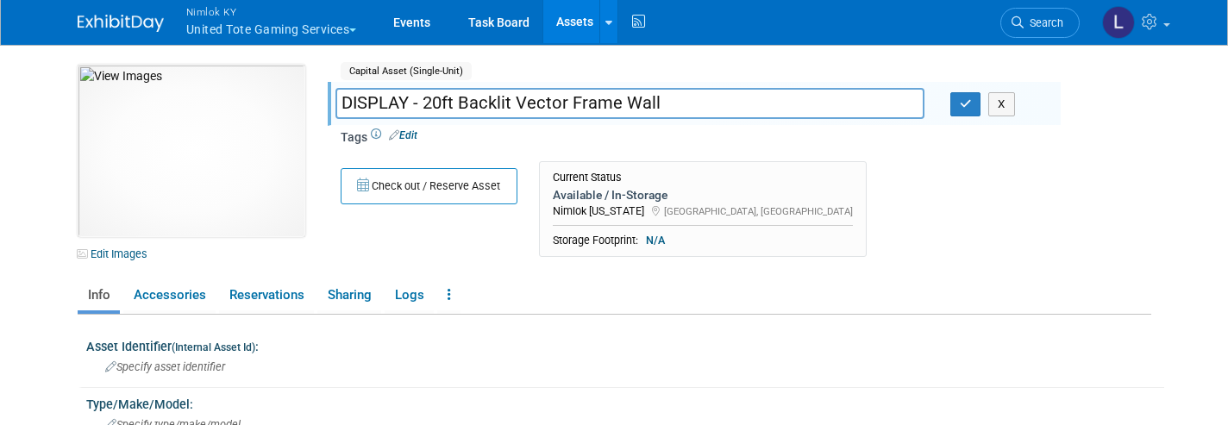
drag, startPoint x: 653, startPoint y: 101, endPoint x: 465, endPoint y: 75, distance: 189.7
click at [465, 75] on div "Capital Asset (Single-Unit) Shared DISPLAY - 20ft Backlit Vector Frame Wall DIS…" at bounding box center [694, 166] width 707 height 202
click at [685, 109] on input "DISPLAY - 20ft Backlit Vector Frame Wall" at bounding box center [629, 103] width 589 height 30
click at [658, 102] on input "DISPLAY - 20ft Backlit Vector Frame Wall Graphic Only)" at bounding box center [629, 103] width 589 height 30
type input "DISPLAY - 20ft Backlit Vector Frame Wall (Graphic Only)"
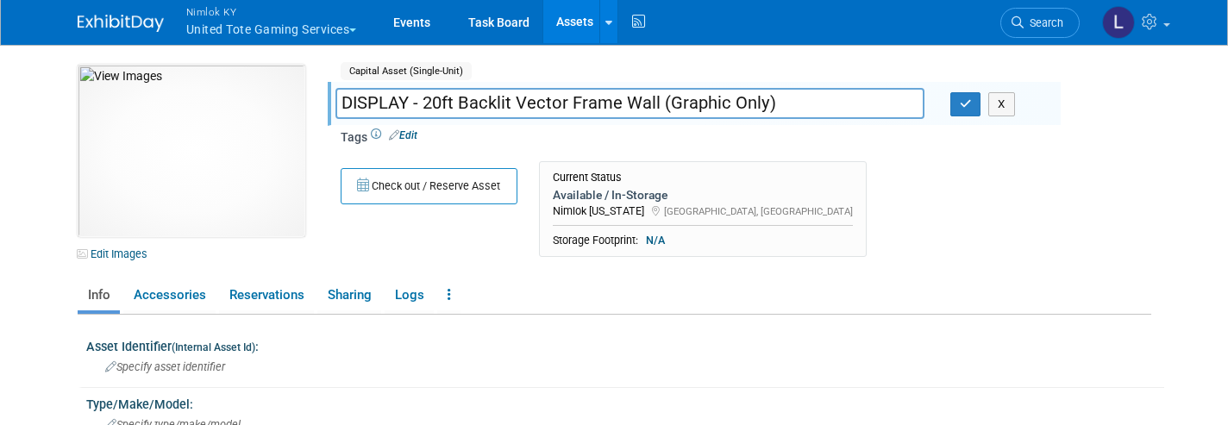
click at [967, 107] on icon "button" at bounding box center [966, 103] width 12 height 11
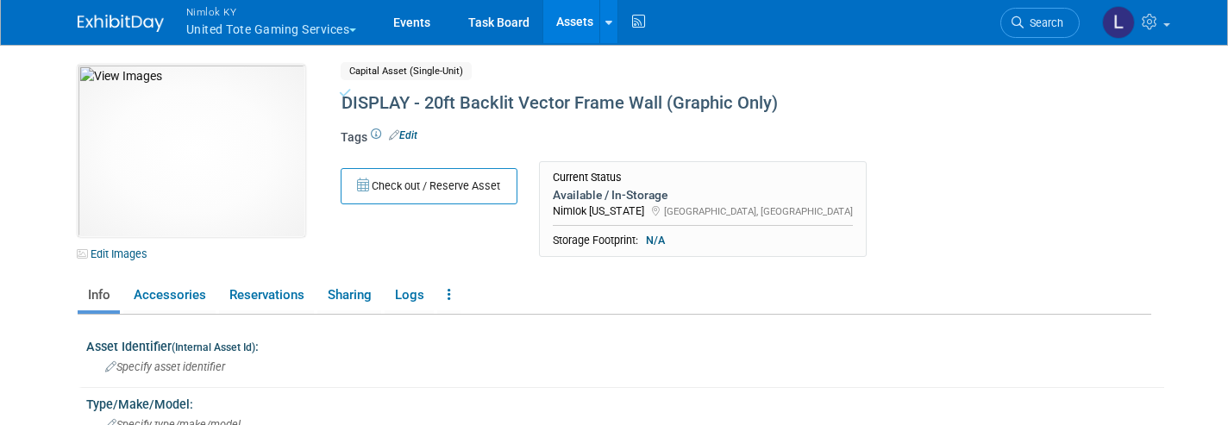
click at [586, 22] on link "Assets" at bounding box center [574, 21] width 63 height 43
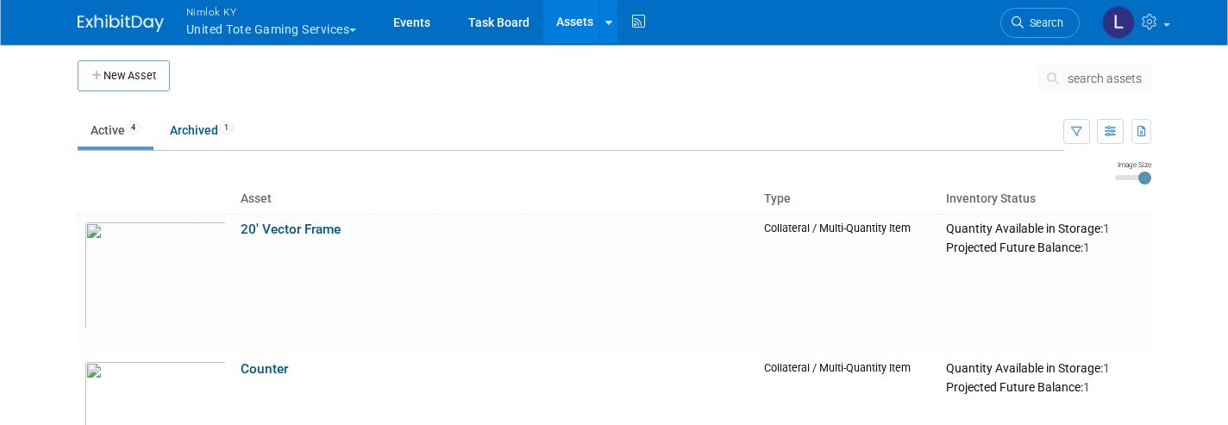
click at [324, 226] on link "20' Vector Frame" at bounding box center [291, 230] width 100 height 16
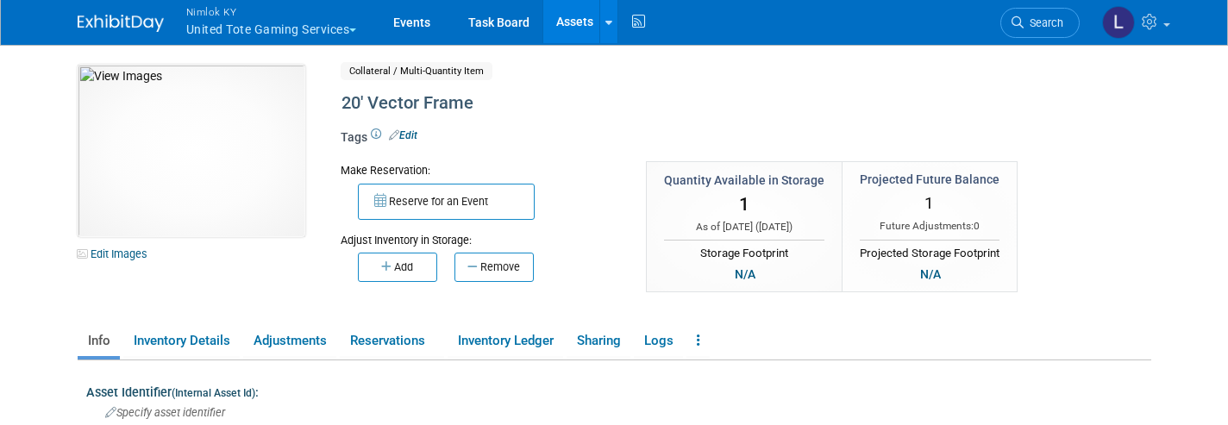
click at [474, 102] on div "20' Vector Frame" at bounding box center [691, 103] width 712 height 31
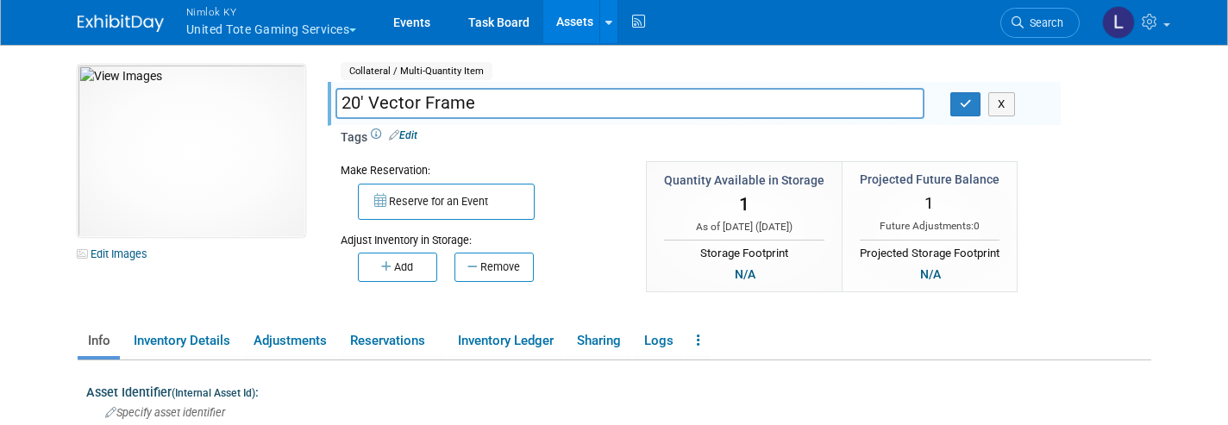
drag, startPoint x: 0, startPoint y: 0, endPoint x: 341, endPoint y: 93, distance: 353.0
click at [341, 93] on input "20' Vector Frame" at bounding box center [629, 103] width 589 height 30
type input "DISPLAY - 20ft Backlit Vector Frame Wall"
click at [965, 105] on icon "button" at bounding box center [966, 103] width 12 height 11
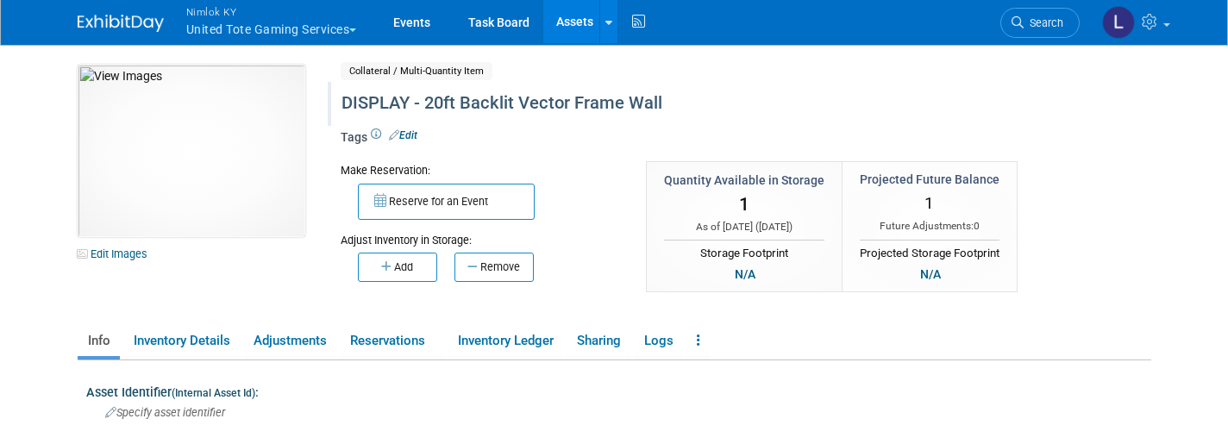
click at [611, 23] on icon at bounding box center [608, 22] width 7 height 11
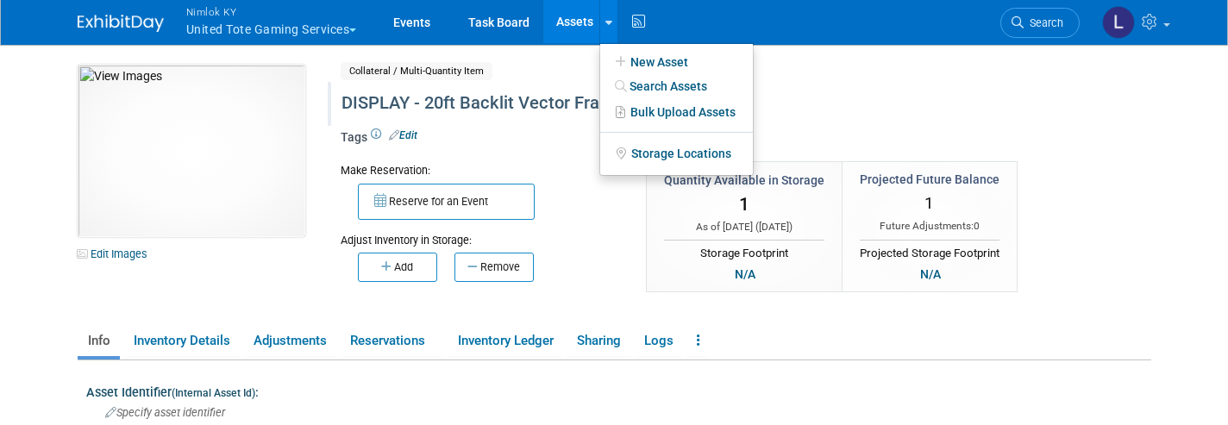
click at [666, 63] on link "New Asset" at bounding box center [676, 62] width 153 height 24
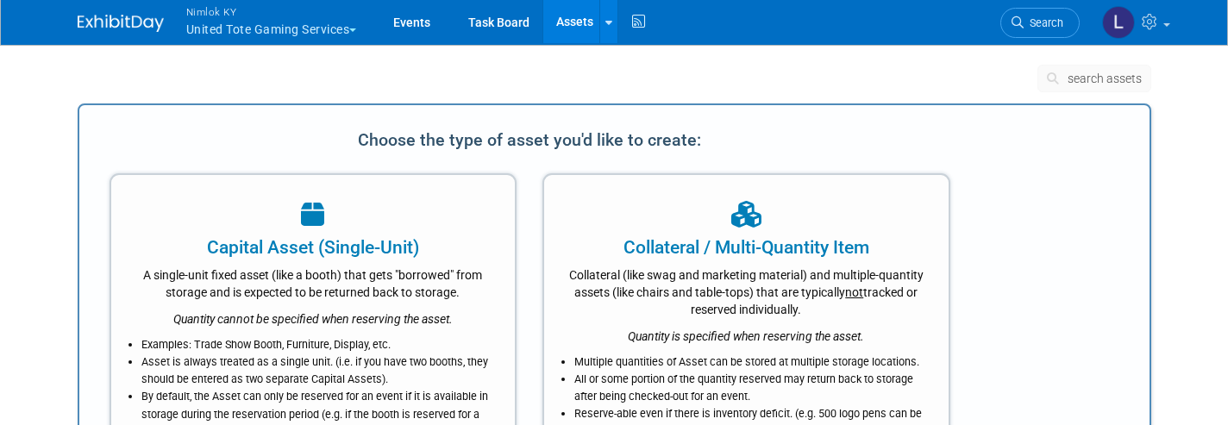
click at [716, 268] on div "Collateral (like swag and marketing material) and multiple-quantity assets (lik…" at bounding box center [746, 289] width 361 height 58
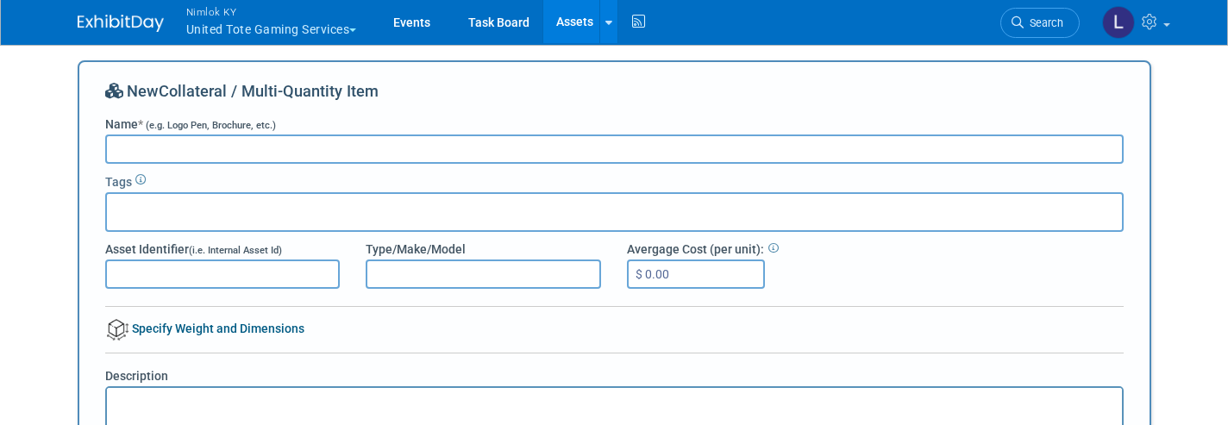
paste input "DISPLAY - 20ft Backlit Vector Frame Wall"
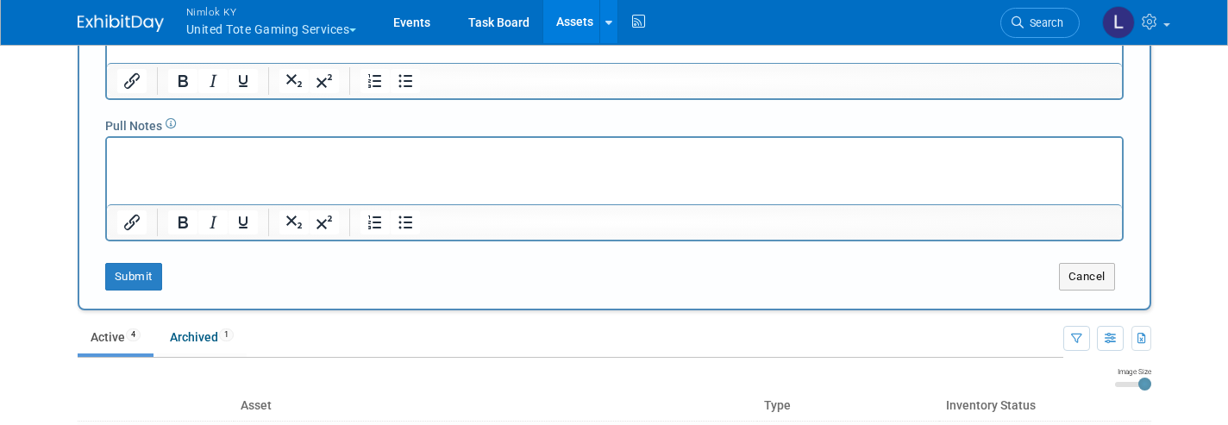
scroll to position [397, 0]
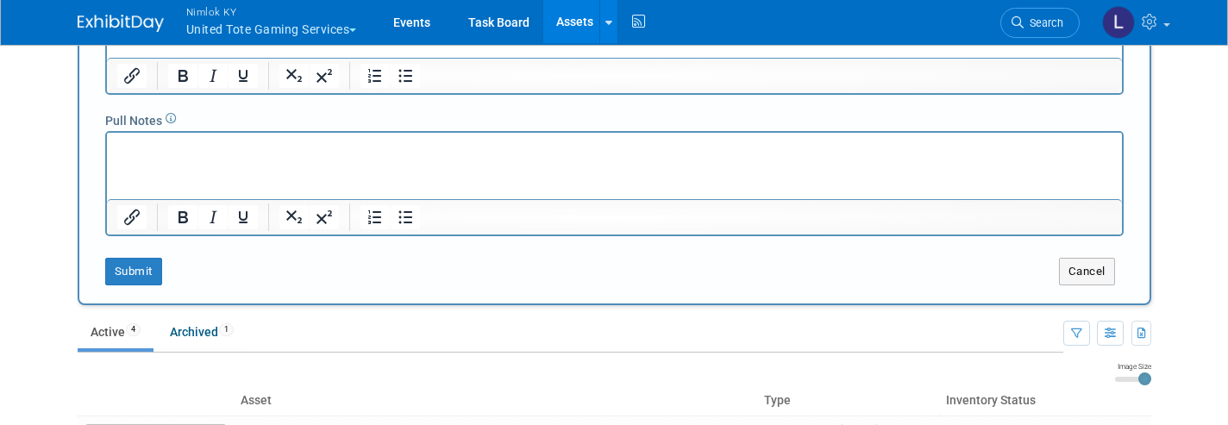
type input "DISPLAY - 20ft Backlit Vector Frame Wall (Graphic Only)"
click at [135, 268] on button "Submit" at bounding box center [133, 272] width 57 height 28
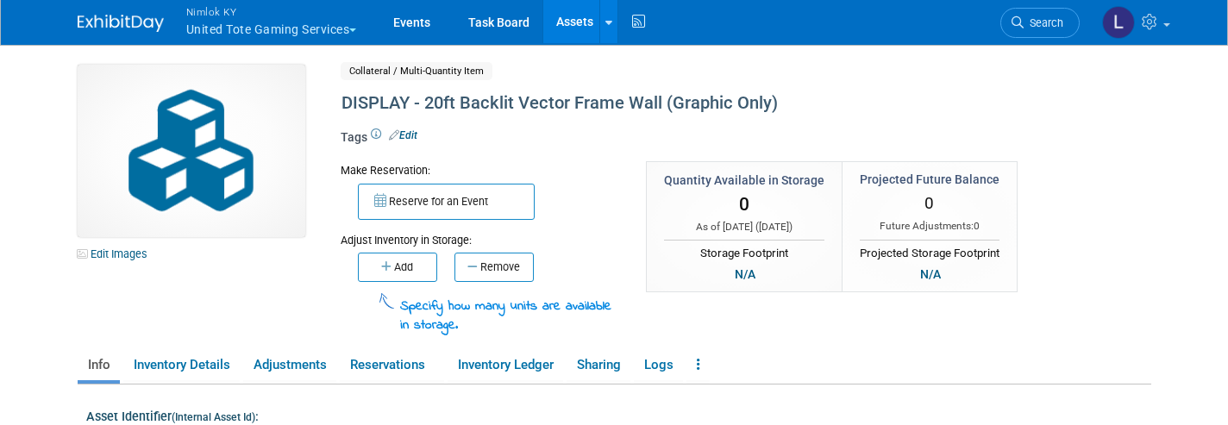
click at [123, 255] on link "Edit Images" at bounding box center [116, 254] width 77 height 22
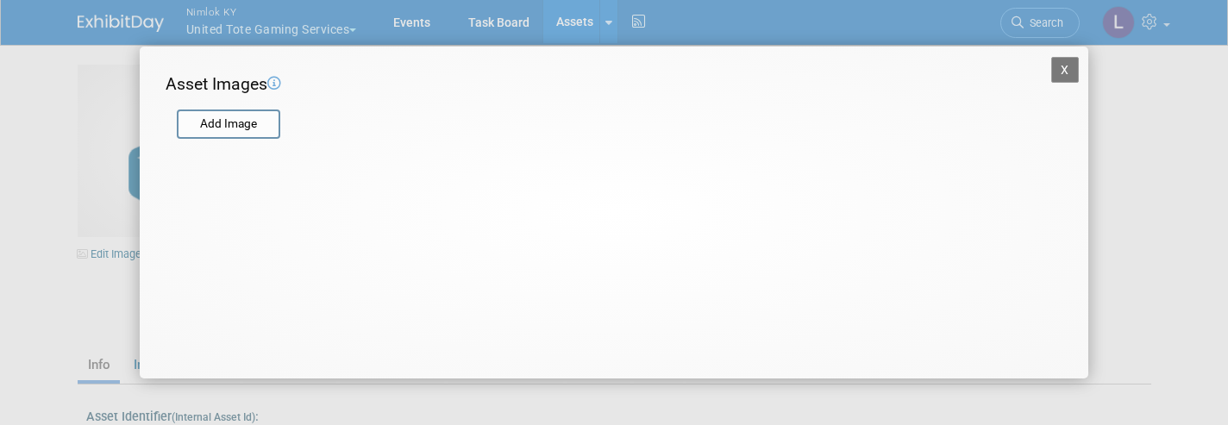
click at [216, 126] on input "file" at bounding box center [175, 124] width 205 height 26
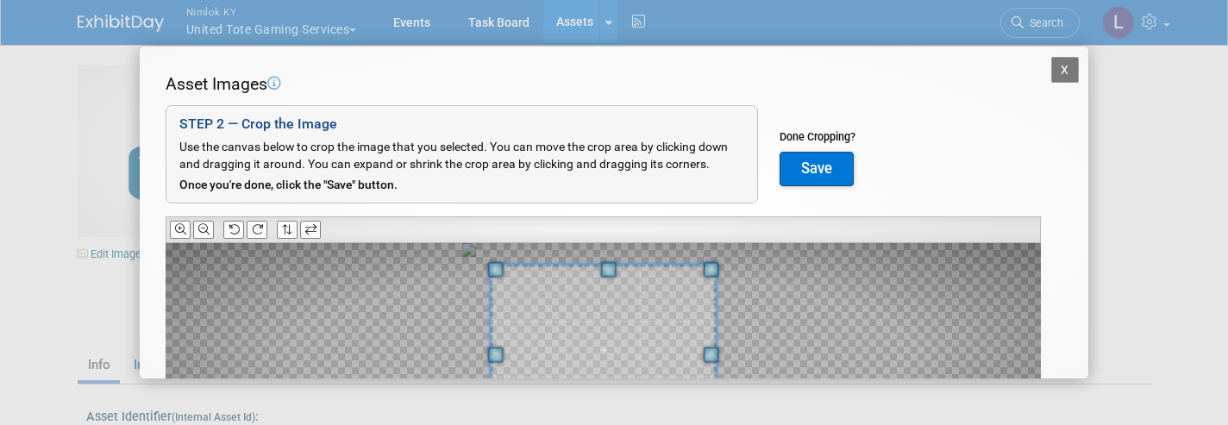
click at [258, 227] on icon at bounding box center [257, 229] width 11 height 11
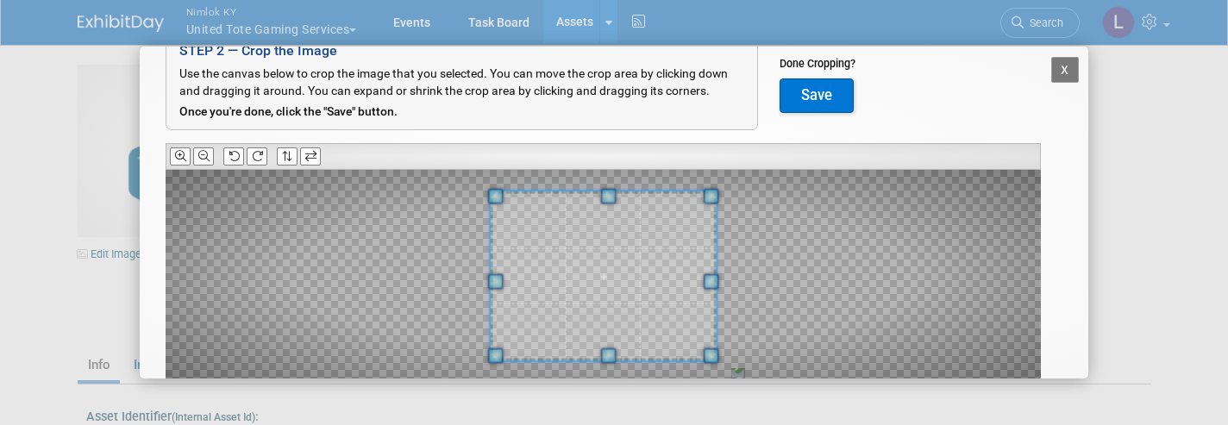
scroll to position [109, 0]
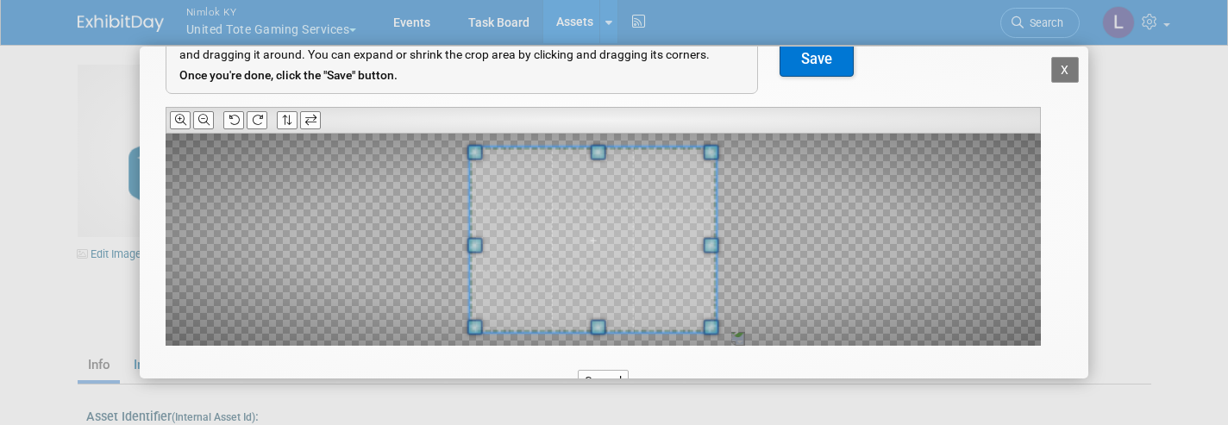
click at [475, 237] on span at bounding box center [475, 245] width 16 height 16
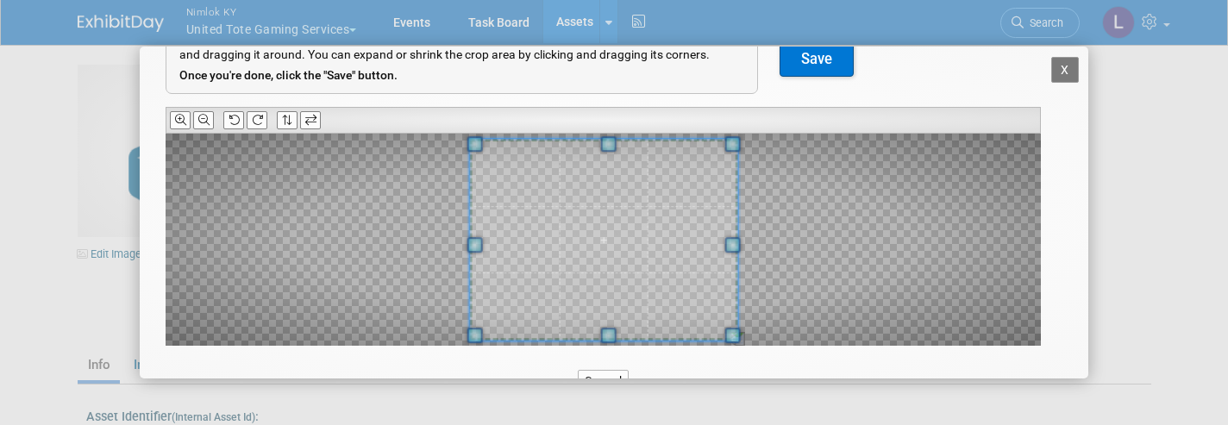
click at [732, 237] on span at bounding box center [732, 245] width 16 height 16
click at [825, 65] on button "Save" at bounding box center [816, 59] width 74 height 34
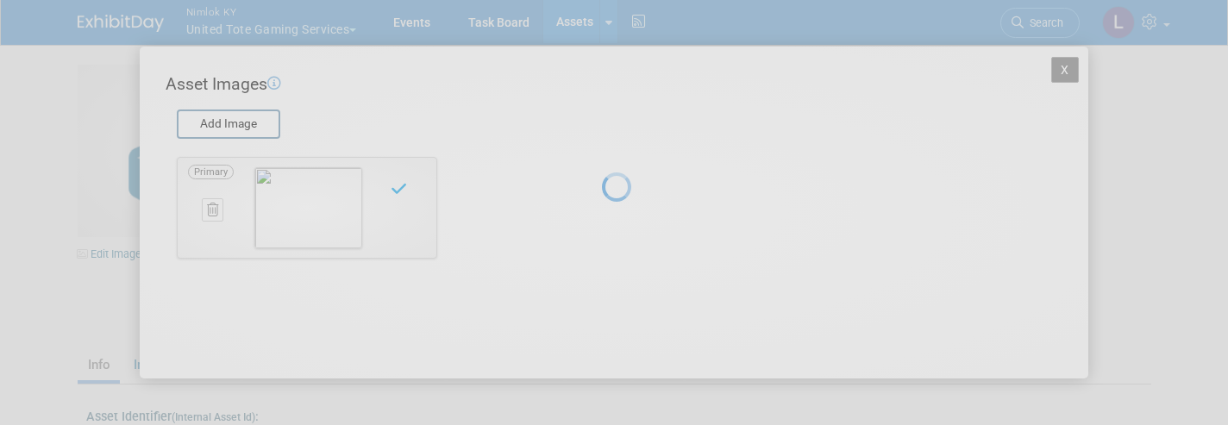
scroll to position [0, 0]
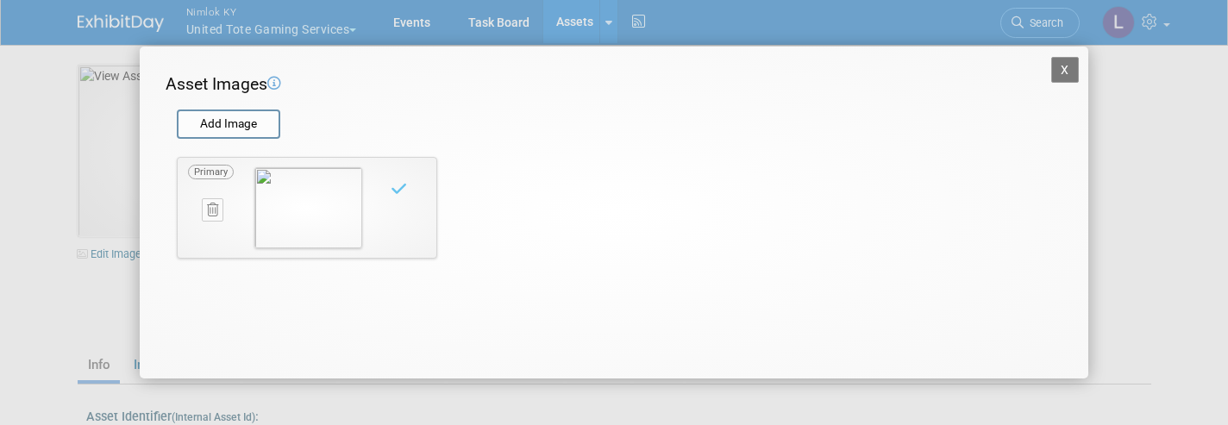
click at [1061, 70] on button "X" at bounding box center [1065, 70] width 28 height 26
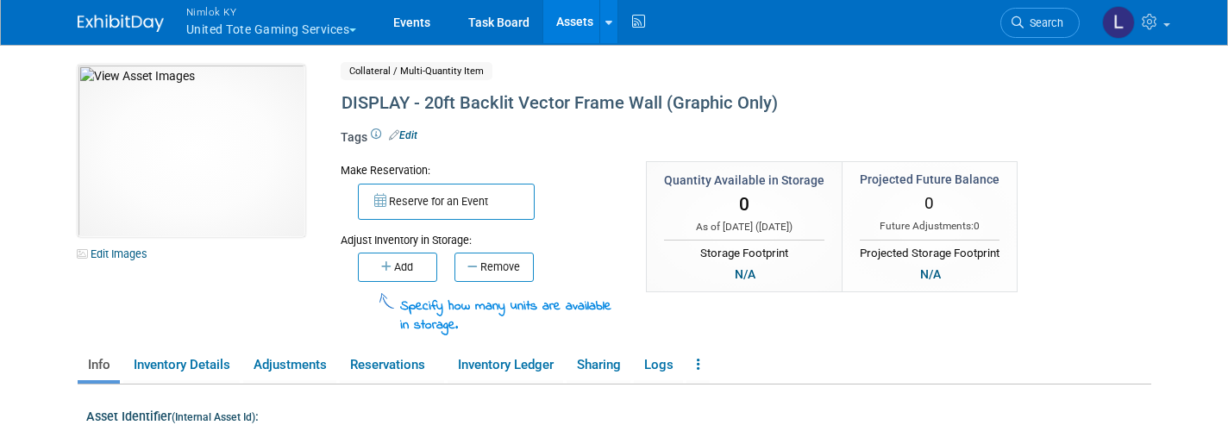
click at [390, 263] on icon "button" at bounding box center [387, 266] width 13 height 11
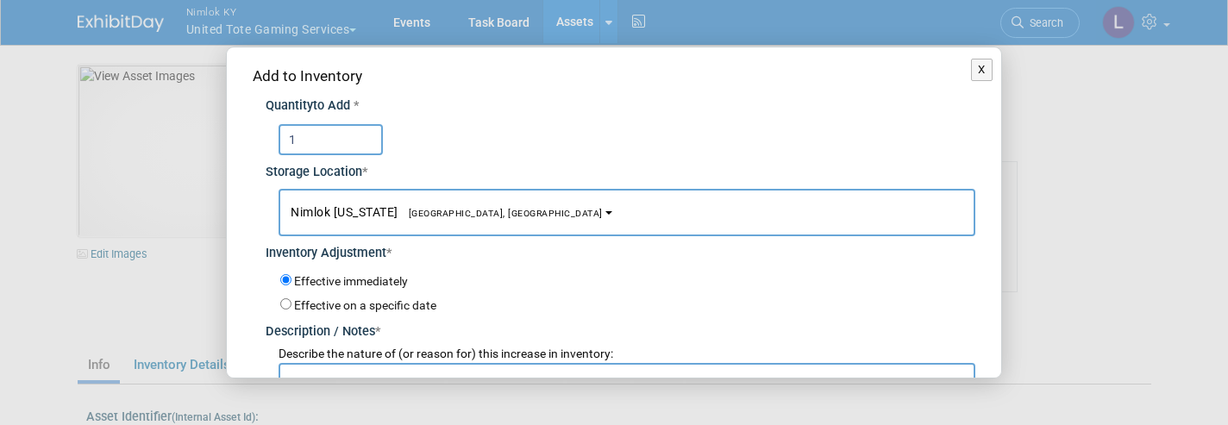
type input "1"
click at [340, 363] on input "text" at bounding box center [626, 378] width 697 height 31
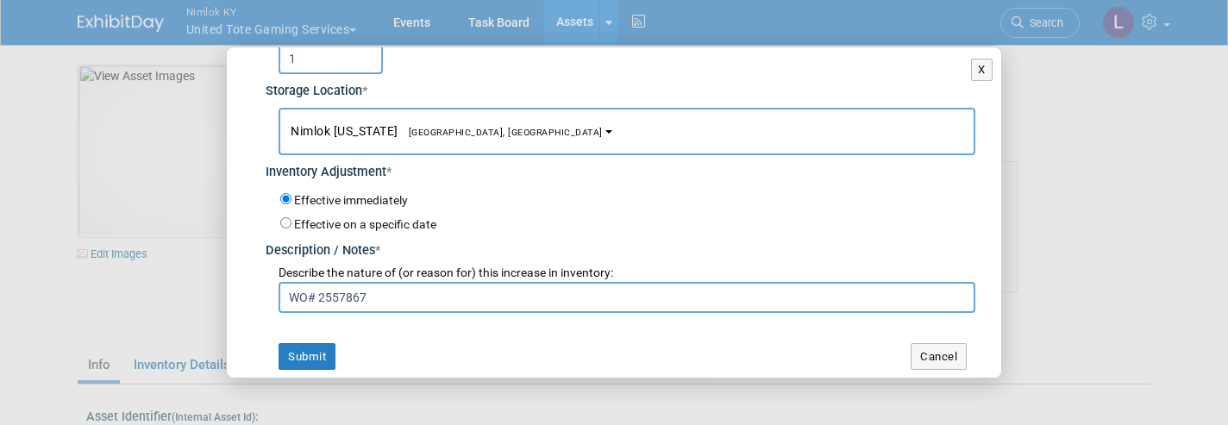
scroll to position [80, 0]
type input "WO# 2557867"
click at [310, 351] on button "Submit" at bounding box center [306, 358] width 57 height 28
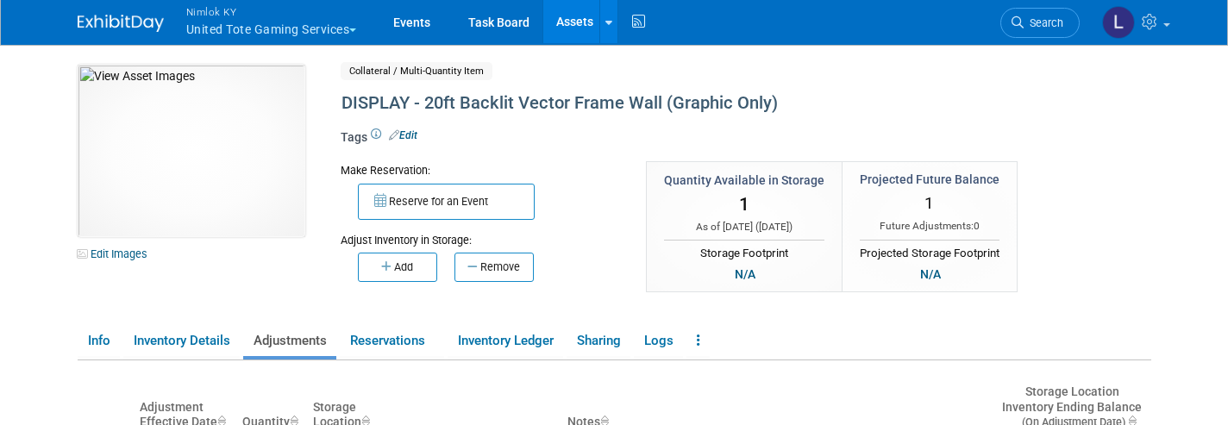
click at [579, 33] on link "Assets" at bounding box center [574, 21] width 63 height 43
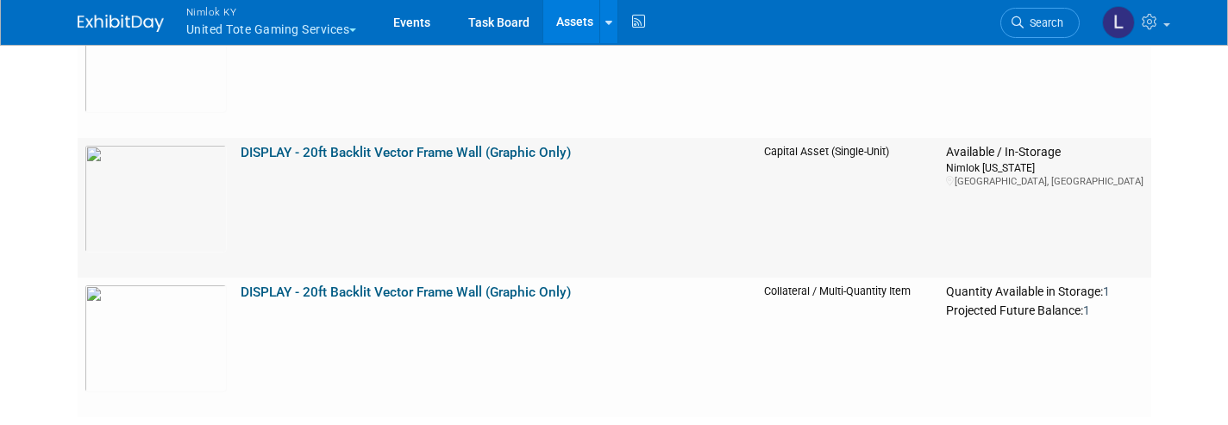
scroll to position [484, 0]
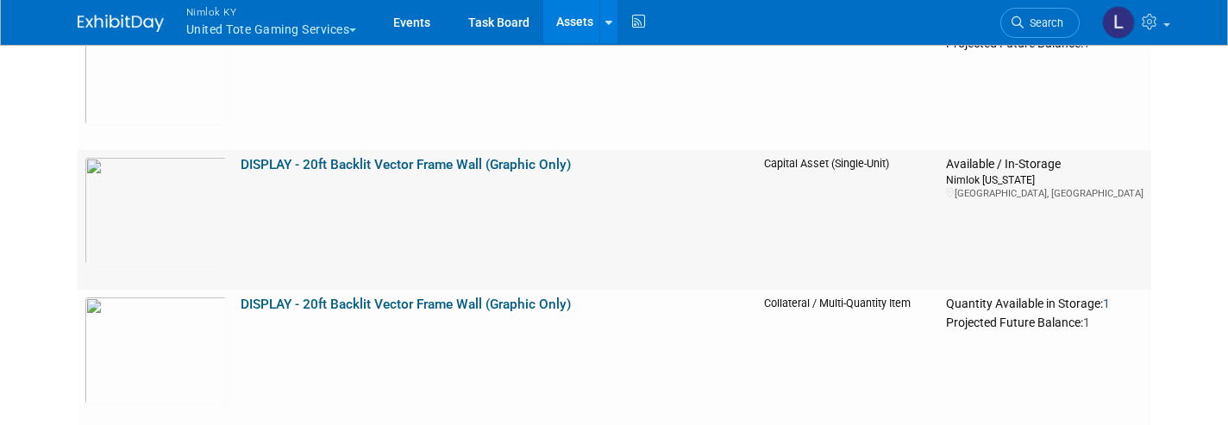
click at [612, 24] on icon at bounding box center [608, 22] width 7 height 11
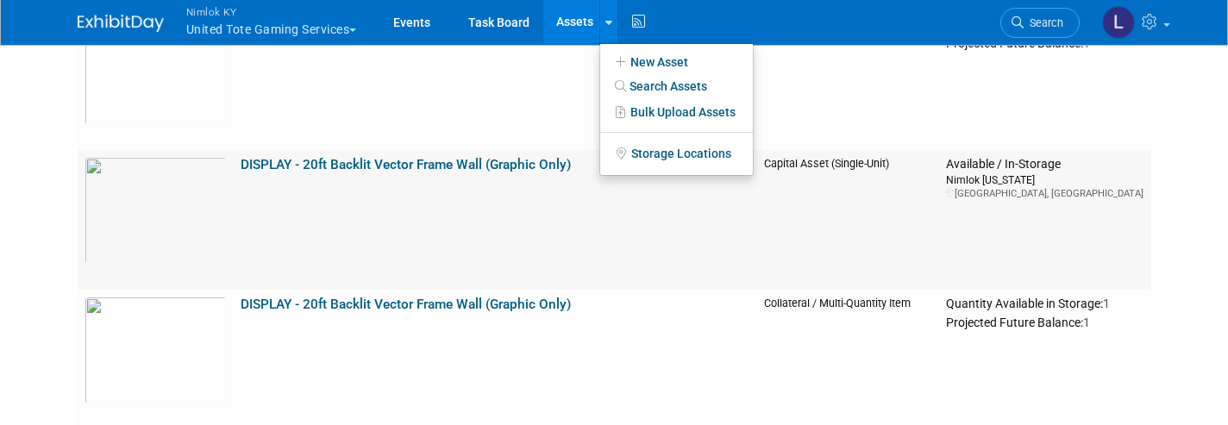
click at [660, 58] on link "New Asset" at bounding box center [676, 62] width 153 height 24
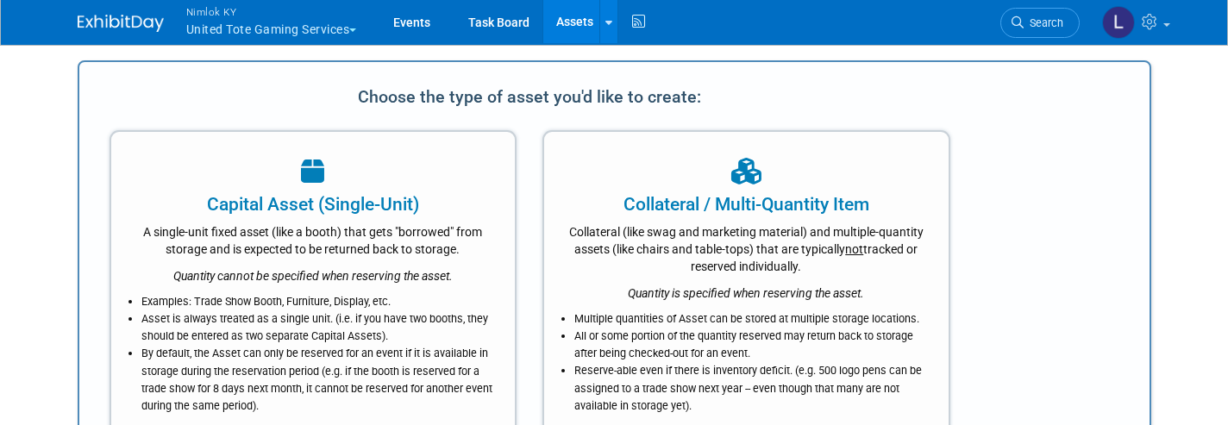
scroll to position [0, 0]
click at [700, 271] on div "Collateral (like swag and marketing material) and multiple-quantity assets (lik…" at bounding box center [746, 246] width 361 height 58
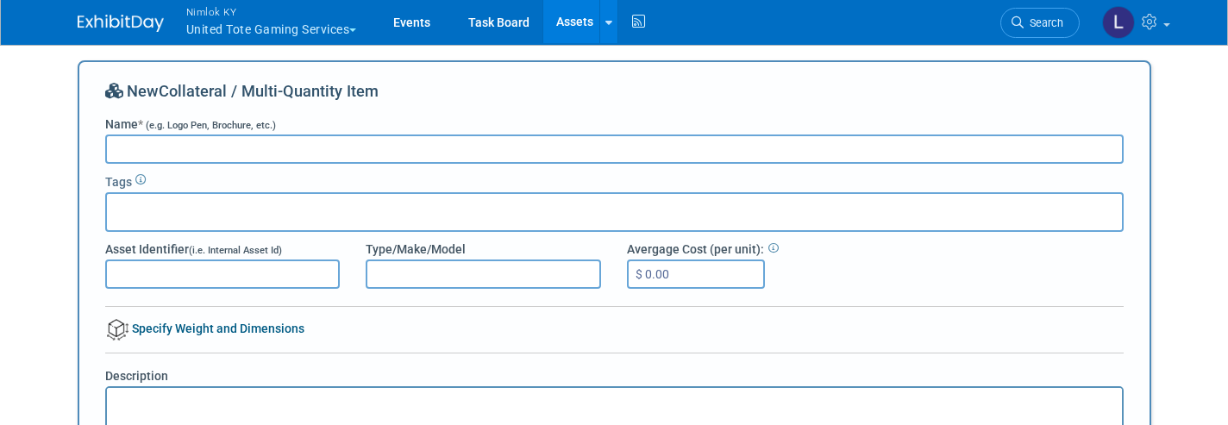
paste input "DISPLAY - 20ft Backlit Vector Frame Wall"
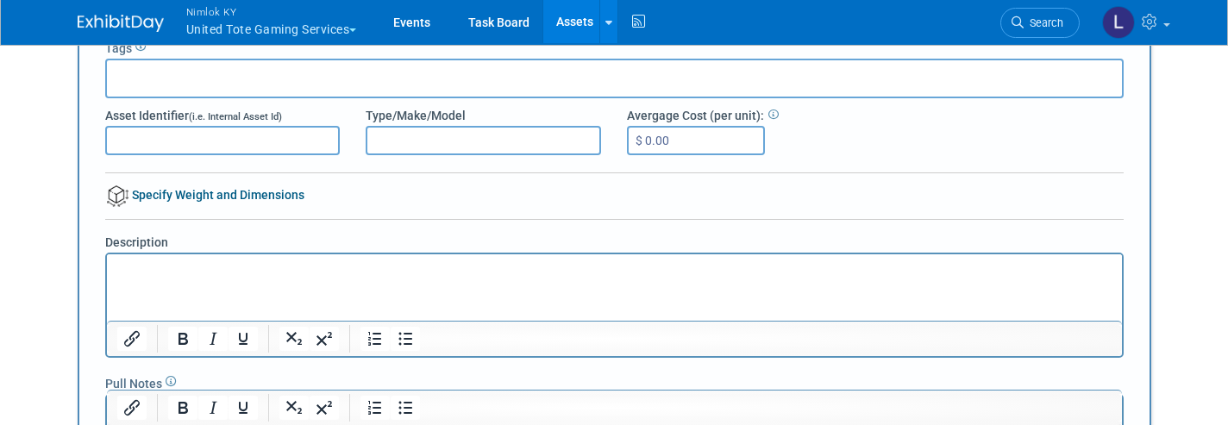
scroll to position [243, 0]
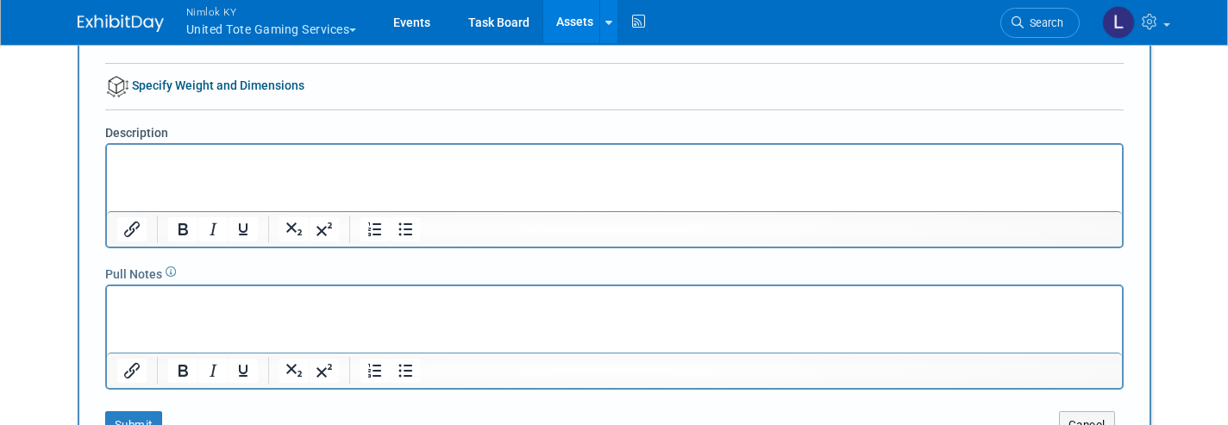
type input "DISPLAY - 20ft Backlit Vector Frame Wall (Graphic Only)"
click at [136, 416] on button "Submit" at bounding box center [133, 425] width 57 height 28
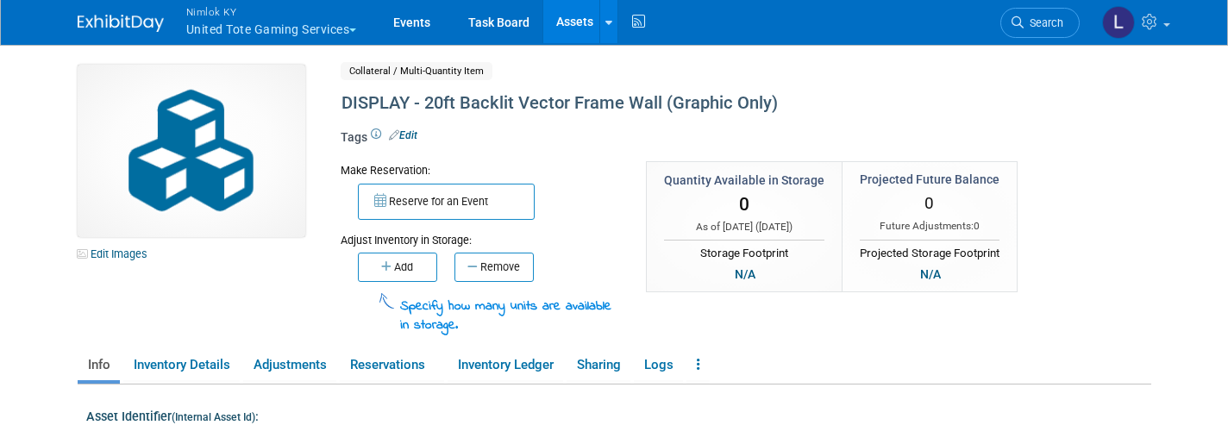
click at [392, 264] on button "Add" at bounding box center [397, 267] width 79 height 29
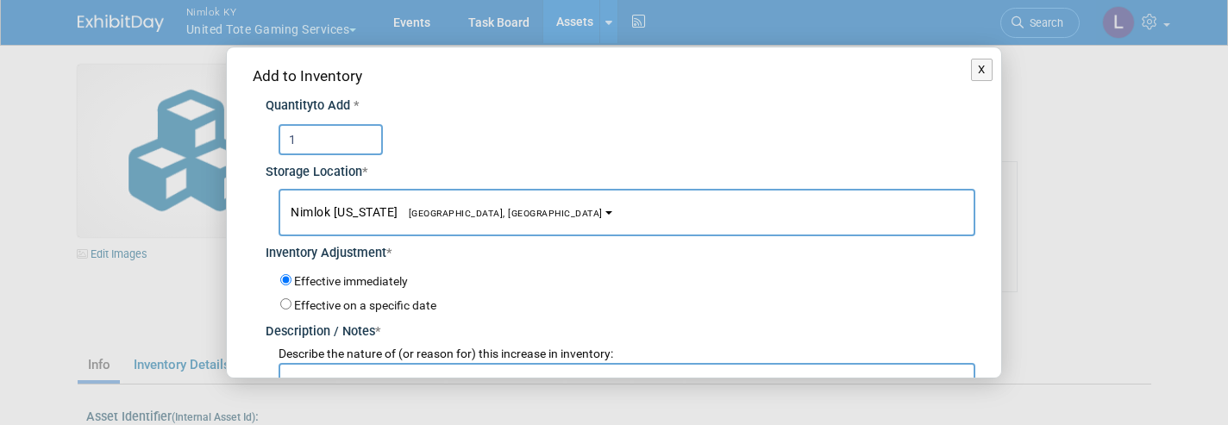
type input "1"
click at [372, 366] on input "text" at bounding box center [626, 378] width 697 height 31
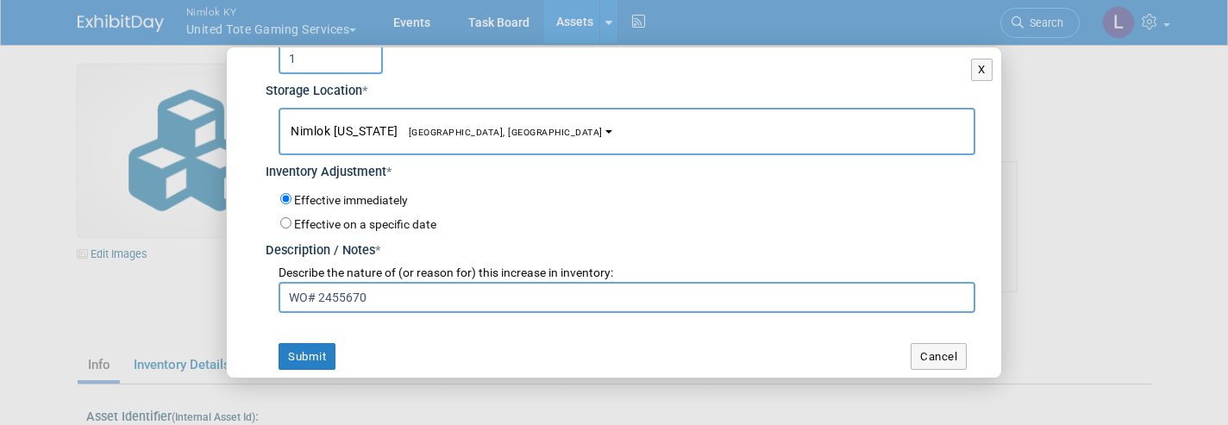
scroll to position [80, 0]
type input "WO# 2455670"
click at [306, 350] on button "Submit" at bounding box center [306, 358] width 57 height 28
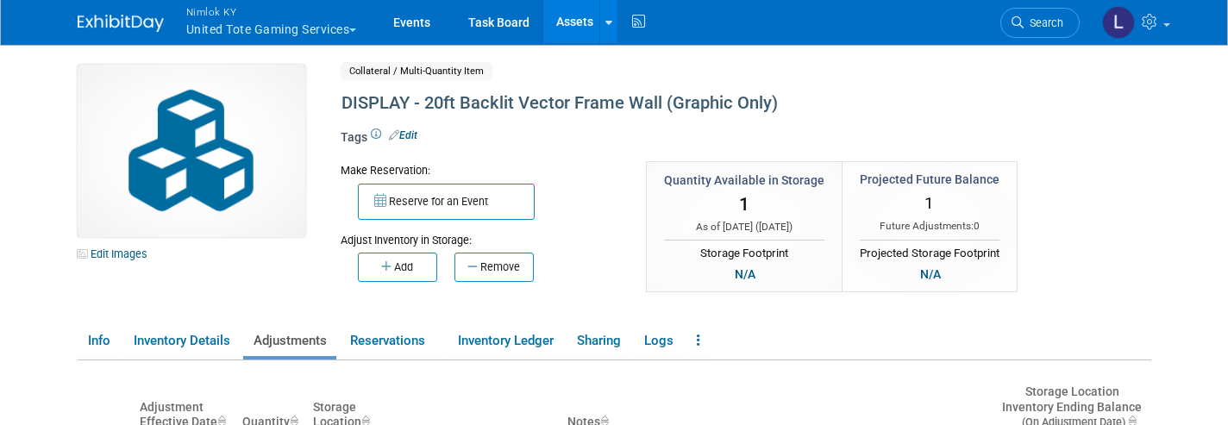
click at [128, 255] on link "Edit Images" at bounding box center [116, 254] width 77 height 22
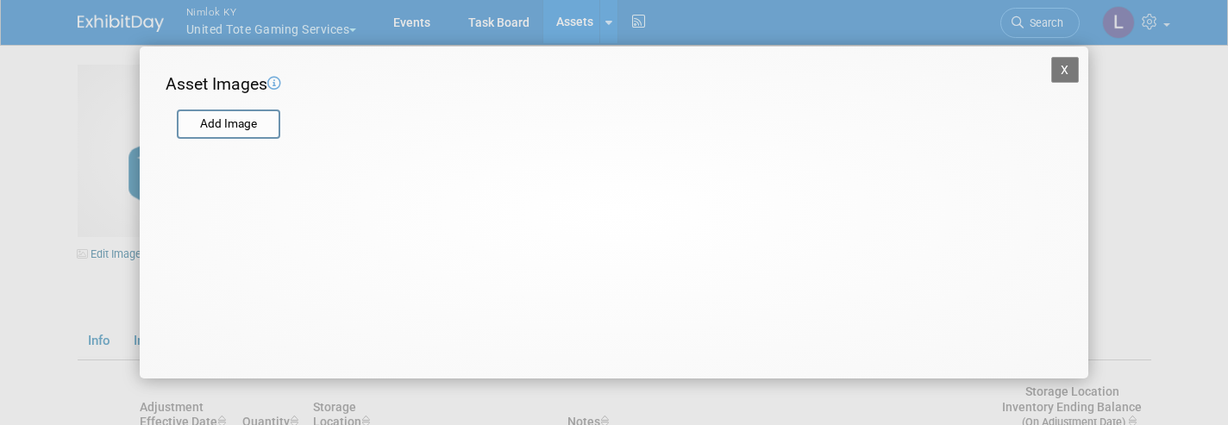
click at [227, 119] on input "file" at bounding box center [175, 124] width 205 height 26
click at [1061, 71] on button "X" at bounding box center [1065, 70] width 28 height 26
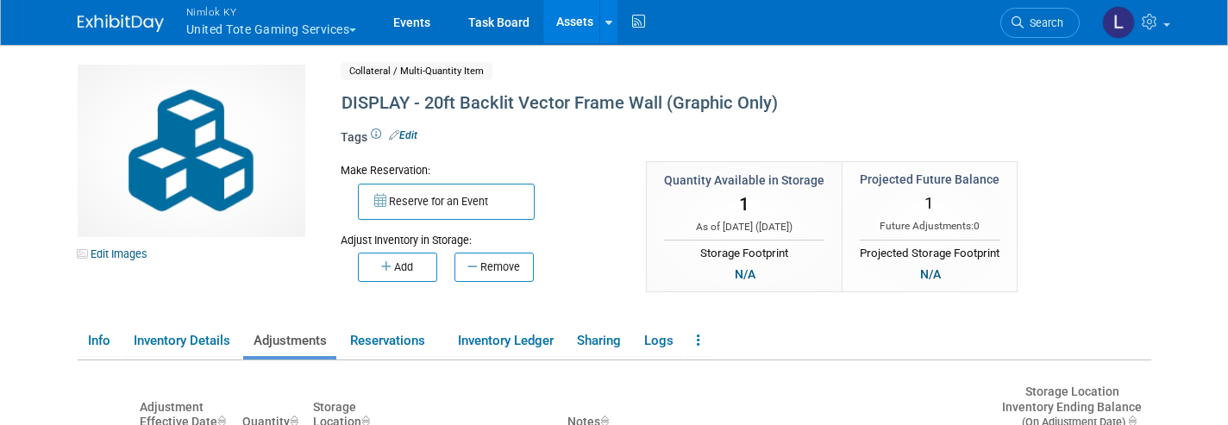
click at [118, 254] on link "Edit Images" at bounding box center [116, 254] width 77 height 22
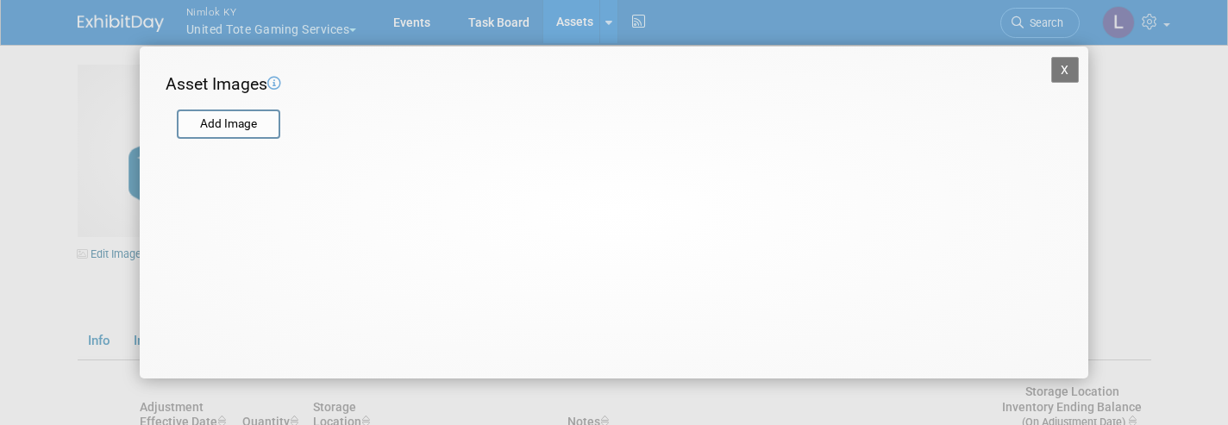
click at [226, 116] on input "file" at bounding box center [175, 124] width 205 height 26
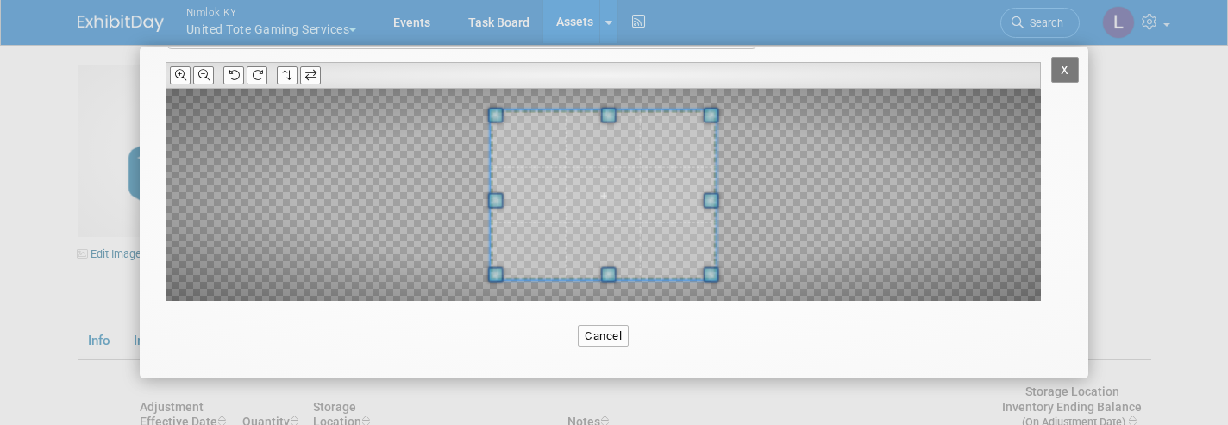
scroll to position [153, 0]
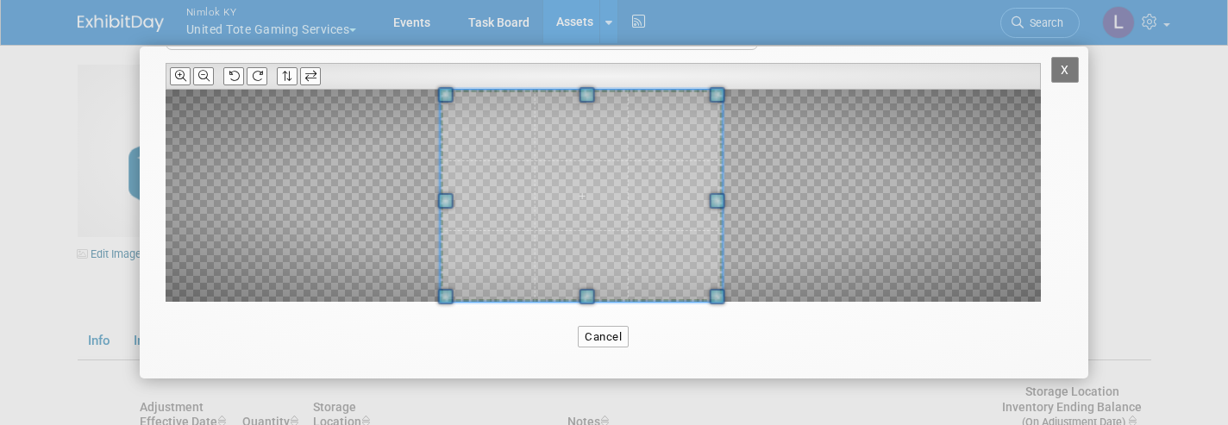
click at [387, 195] on div at bounding box center [603, 196] width 875 height 212
click at [762, 209] on div at bounding box center [603, 196] width 875 height 212
click at [724, 203] on span at bounding box center [718, 201] width 16 height 16
click at [205, 71] on icon at bounding box center [203, 76] width 11 height 11
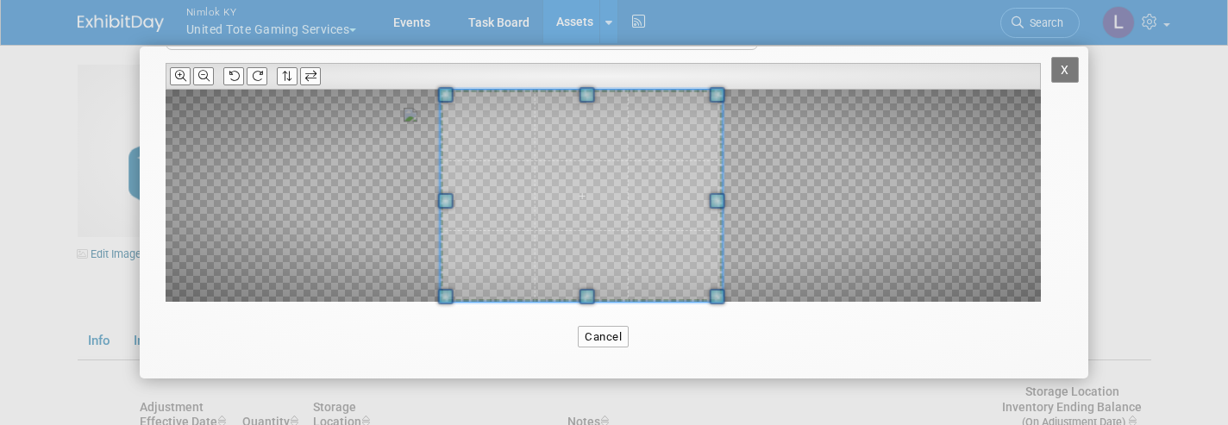
click at [205, 71] on icon at bounding box center [203, 76] width 11 height 11
click at [201, 73] on icon at bounding box center [203, 76] width 11 height 11
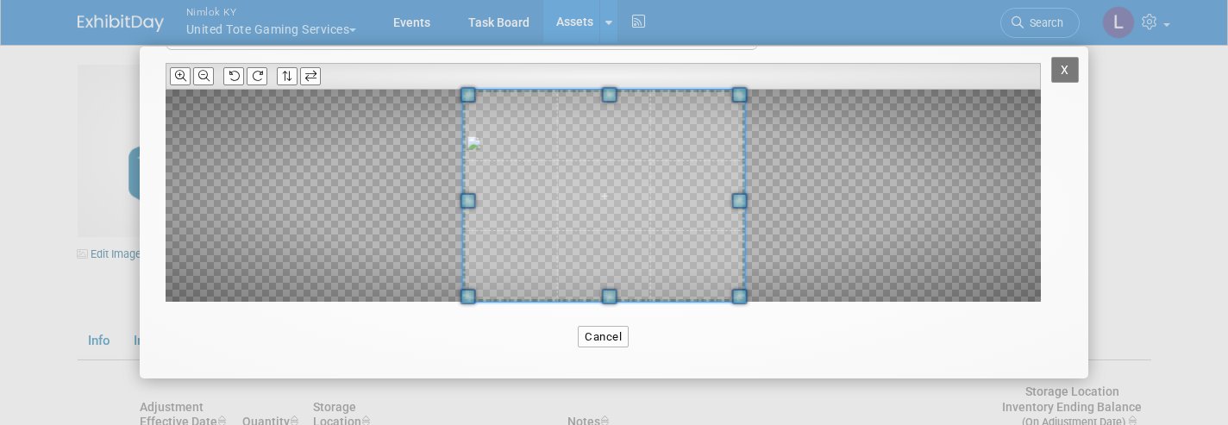
click at [610, 198] on span at bounding box center [604, 196] width 282 height 212
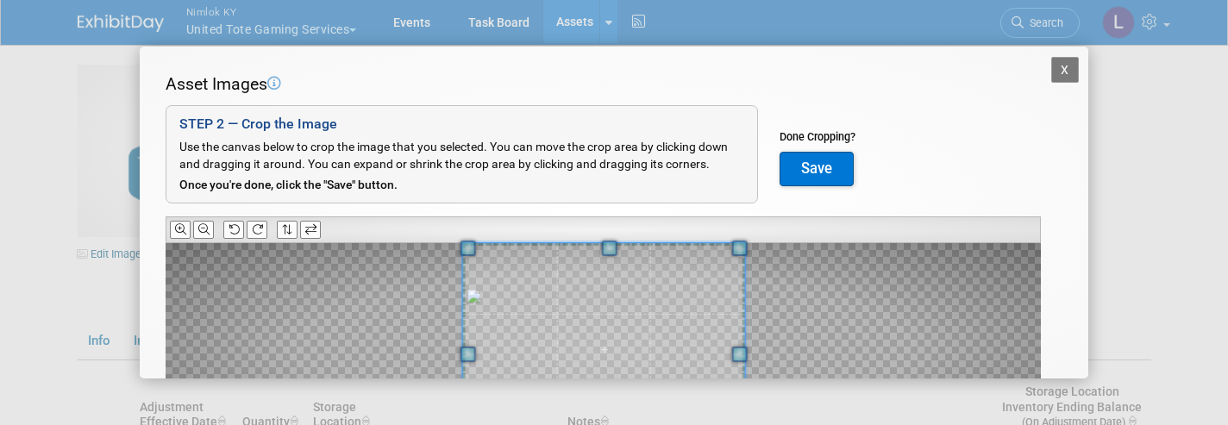
scroll to position [0, 0]
click at [809, 164] on button "Save" at bounding box center [816, 169] width 74 height 34
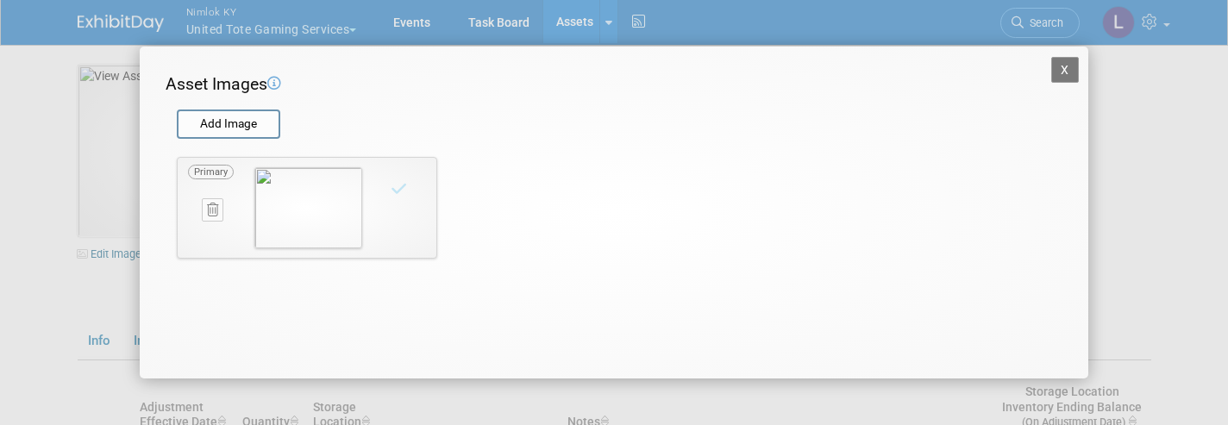
click at [1066, 68] on button "X" at bounding box center [1065, 70] width 28 height 26
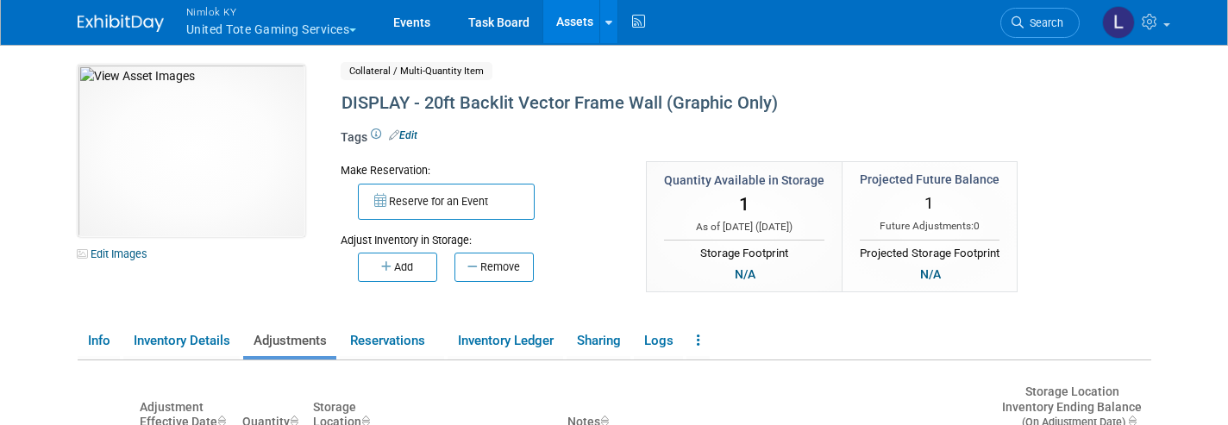
click at [578, 16] on link "Assets" at bounding box center [574, 21] width 63 height 43
